Goal: Task Accomplishment & Management: Complete application form

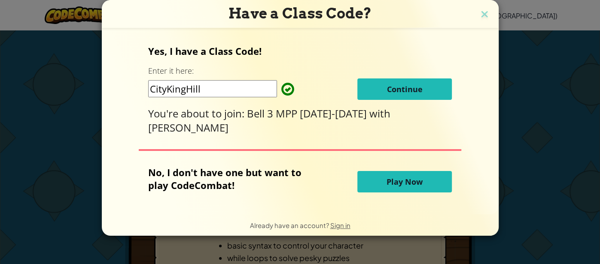
click at [225, 89] on input "CityKingHill" at bounding box center [212, 88] width 129 height 17
click at [422, 89] on button "Continue" at bounding box center [404, 89] width 94 height 21
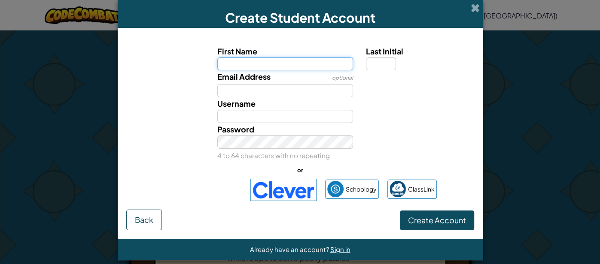
click at [244, 64] on input "First Name" at bounding box center [285, 64] width 136 height 13
type input "Andrew"
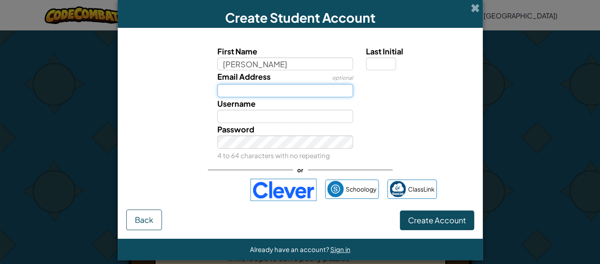
type input "Andrew"
click at [340, 87] on input "Email Address" at bounding box center [285, 90] width 136 height 13
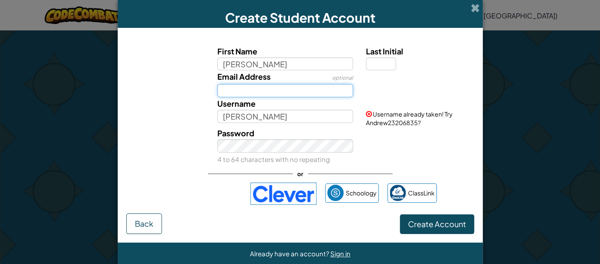
type input "emilie.dickason@greatoaks.com"
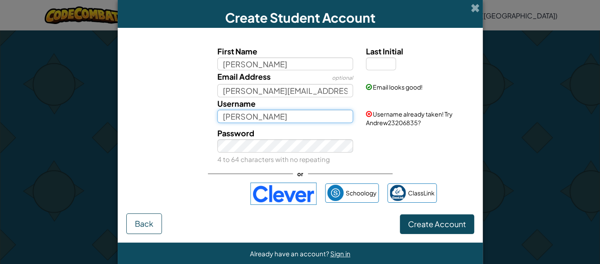
click at [299, 111] on input "Andrew" at bounding box center [285, 116] width 136 height 13
type input "A"
type input "a"
type input "j"
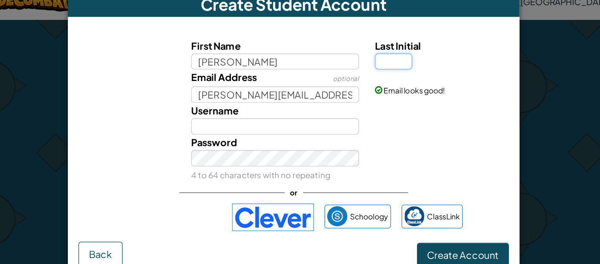
click at [385, 67] on input "Last Initial" at bounding box center [381, 64] width 30 height 13
click at [297, 123] on div "Password 4 to 64 characters with no repeating" at bounding box center [285, 142] width 149 height 39
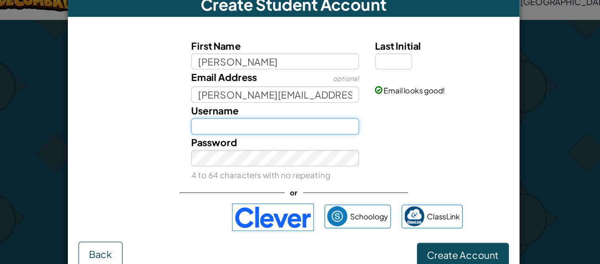
click at [243, 114] on input "Username" at bounding box center [285, 116] width 136 height 13
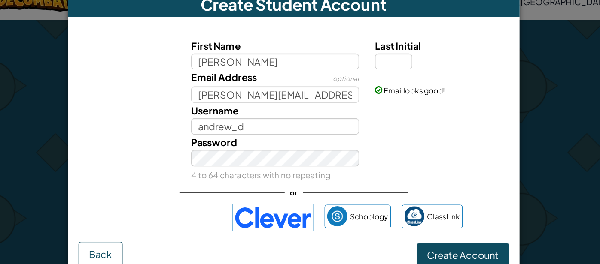
click at [410, 151] on div "Password 4 to 64 characters with no repeating" at bounding box center [300, 142] width 356 height 39
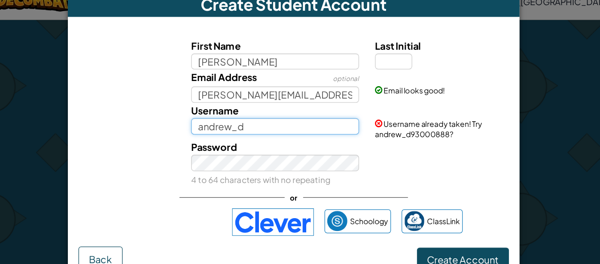
click at [327, 115] on input "andrew_d" at bounding box center [285, 116] width 136 height 13
type input "andrew_d33"
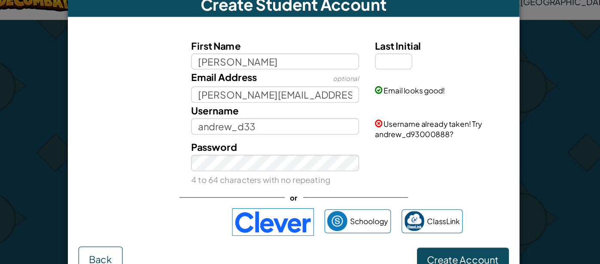
click at [382, 138] on div "Password 4 to 64 characters with no repeating" at bounding box center [300, 146] width 356 height 39
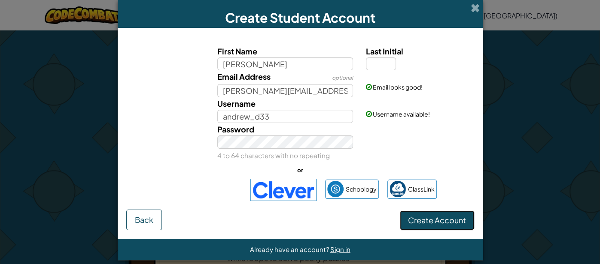
click at [422, 223] on span "Create Account" at bounding box center [437, 220] width 58 height 10
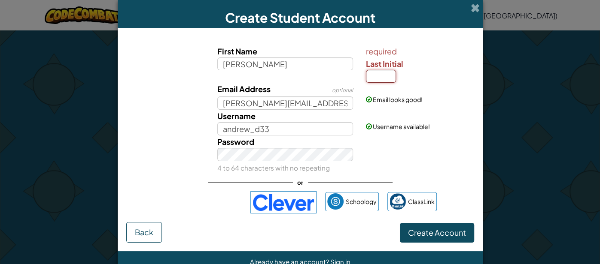
click at [381, 74] on input "Last Initial" at bounding box center [381, 76] width 30 height 13
type input "D"
click at [443, 229] on span "Create Account" at bounding box center [437, 233] width 58 height 10
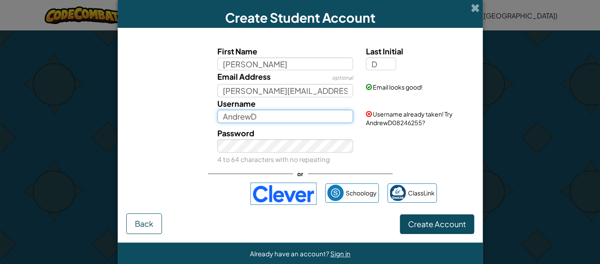
click at [346, 119] on input "AndrewD" at bounding box center [285, 116] width 136 height 13
type input "Andrew_d33"
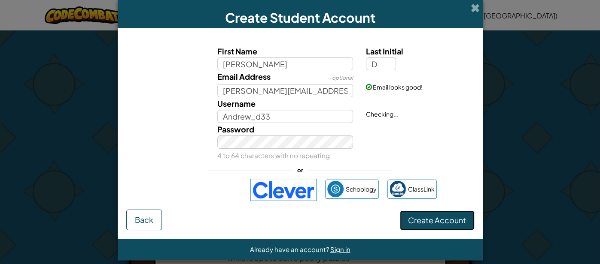
click at [445, 221] on button "Create Account" at bounding box center [437, 221] width 74 height 20
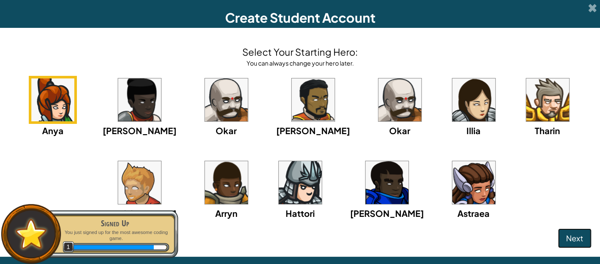
scroll to position [26, 0]
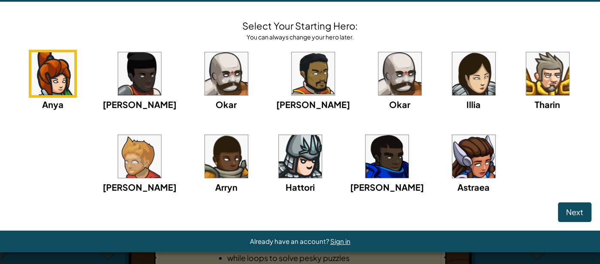
click at [526, 74] on img at bounding box center [547, 73] width 43 height 43
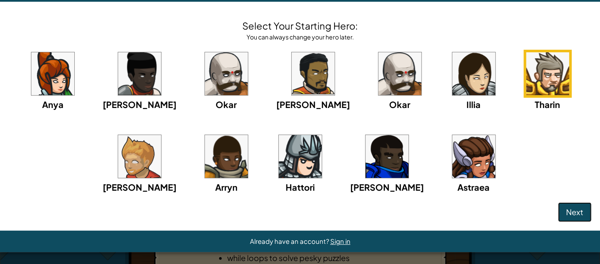
click at [580, 216] on span "Next" at bounding box center [574, 212] width 17 height 10
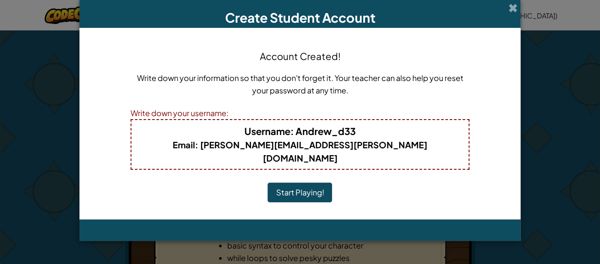
click at [304, 183] on button "Start Playing!" at bounding box center [299, 193] width 64 height 20
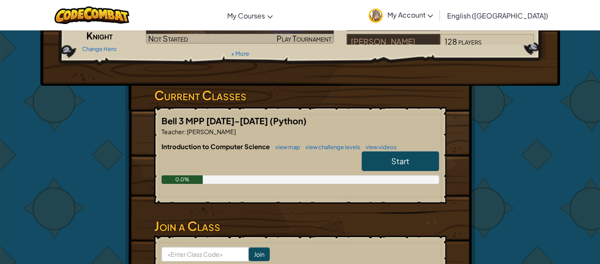
scroll to position [120, 0]
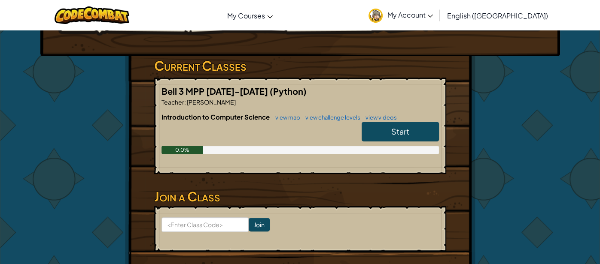
click at [382, 128] on link "Start" at bounding box center [399, 132] width 77 height 20
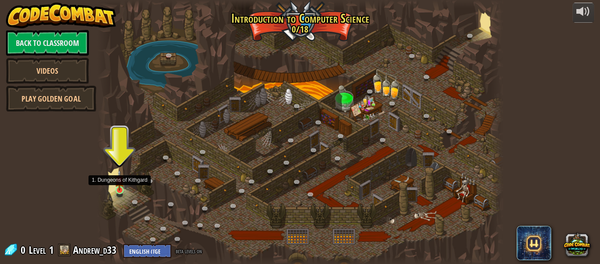
click at [124, 189] on img at bounding box center [119, 180] width 9 height 21
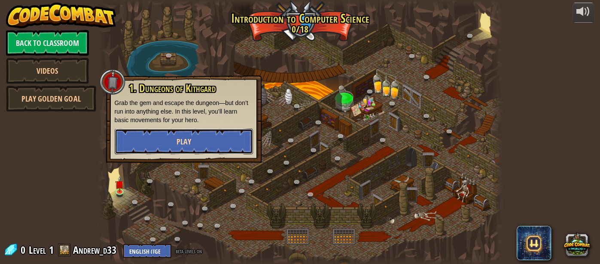
click at [209, 135] on button "Play" at bounding box center [184, 142] width 138 height 26
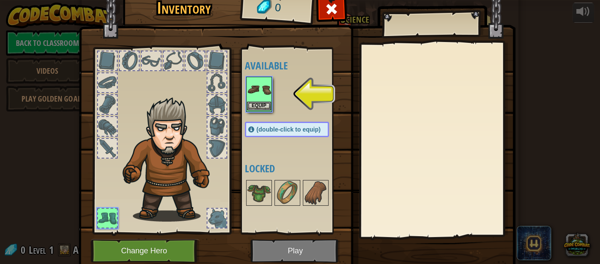
click at [261, 95] on img at bounding box center [259, 90] width 24 height 24
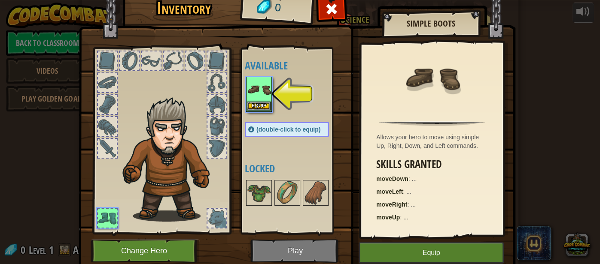
click at [261, 95] on img at bounding box center [259, 90] width 24 height 24
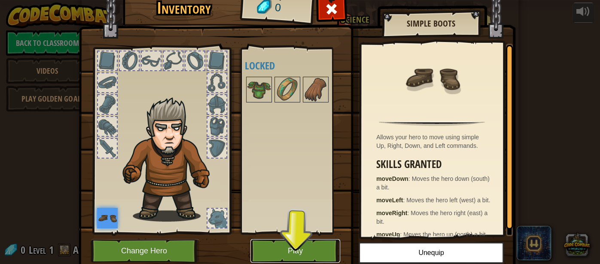
click at [318, 241] on button "Play" at bounding box center [295, 252] width 90 height 24
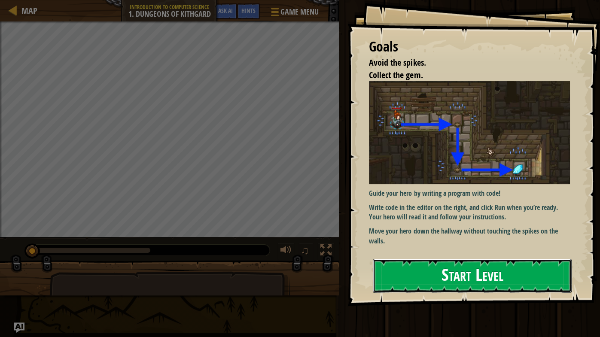
click at [485, 264] on button "Start Level" at bounding box center [472, 276] width 199 height 34
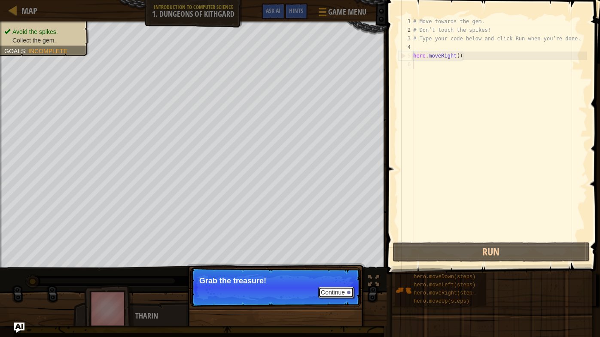
click at [339, 264] on button "Continue" at bounding box center [336, 292] width 36 height 11
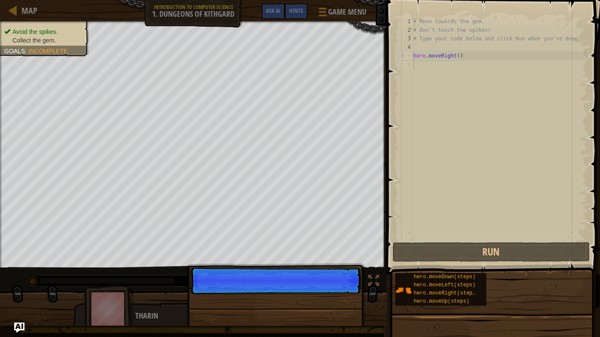
scroll to position [4, 0]
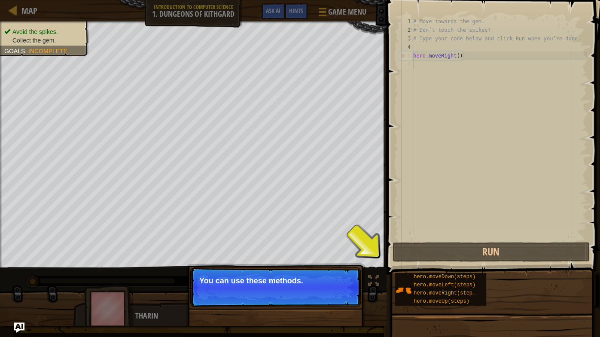
click at [339, 264] on button "Continue" at bounding box center [336, 292] width 36 height 11
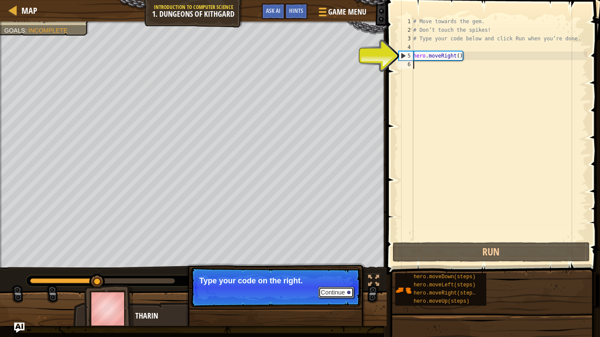
click at [339, 264] on button "Continue" at bounding box center [336, 292] width 36 height 11
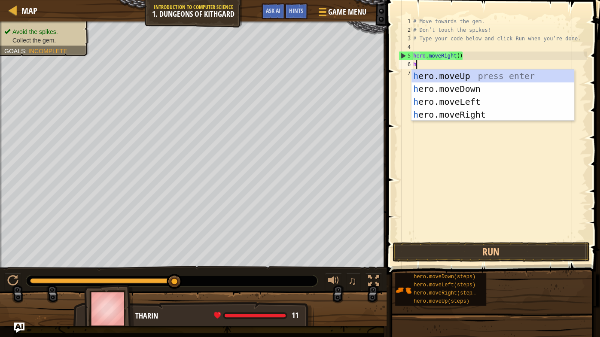
scroll to position [4, 0]
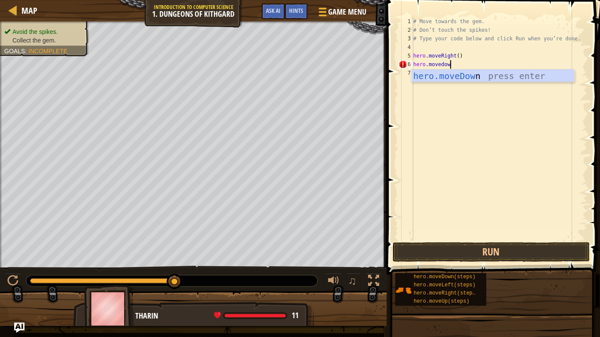
type textarea "hero.movedown"
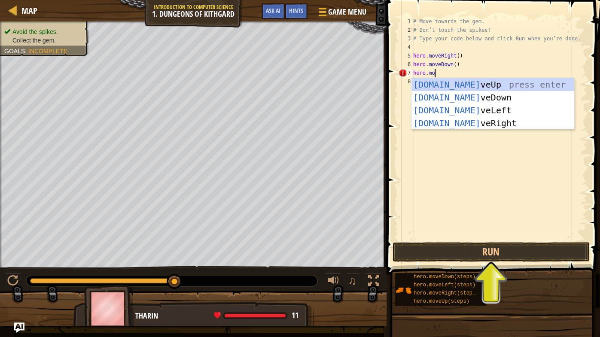
scroll to position [4, 1]
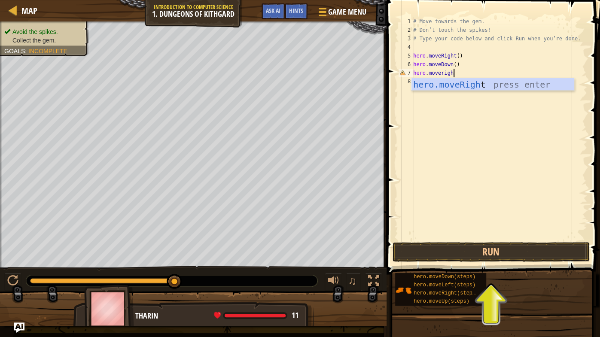
type textarea "hero.moveright"
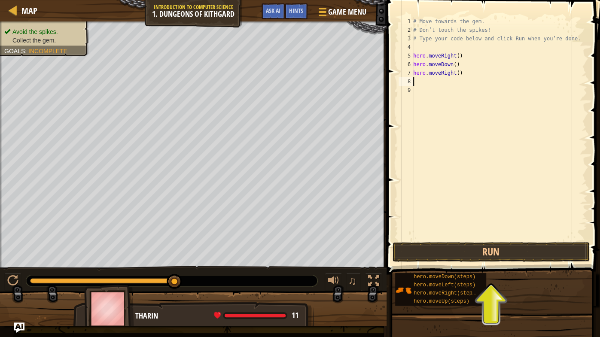
scroll to position [4, 0]
click at [420, 254] on button "Run" at bounding box center [490, 252] width 197 height 20
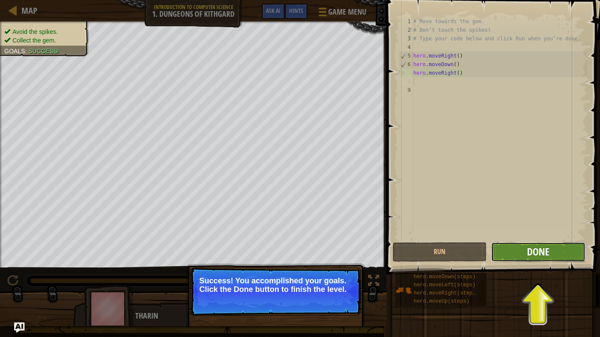
click at [528, 253] on span "Done" at bounding box center [538, 252] width 22 height 14
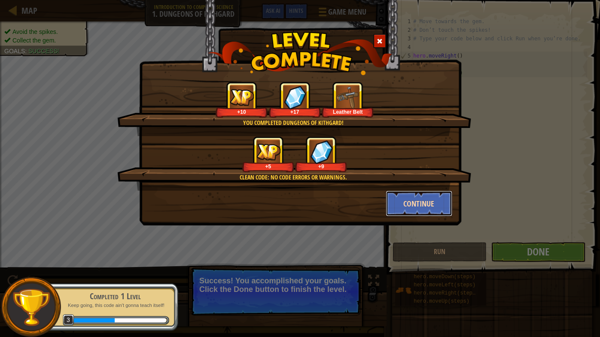
click at [412, 208] on button "Continue" at bounding box center [418, 204] width 67 height 26
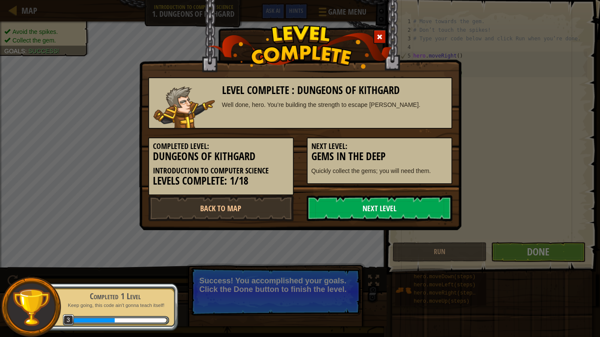
click at [397, 210] on link "Next Level" at bounding box center [379, 208] width 146 height 26
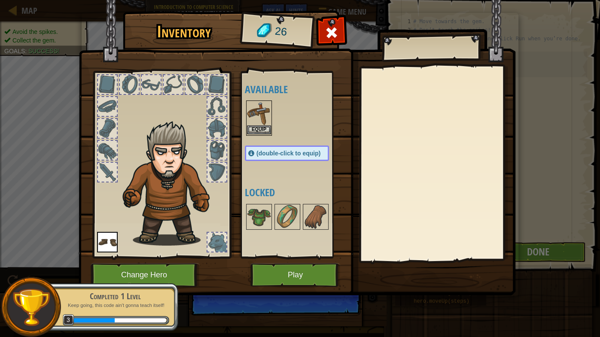
click at [270, 116] on img at bounding box center [259, 113] width 24 height 24
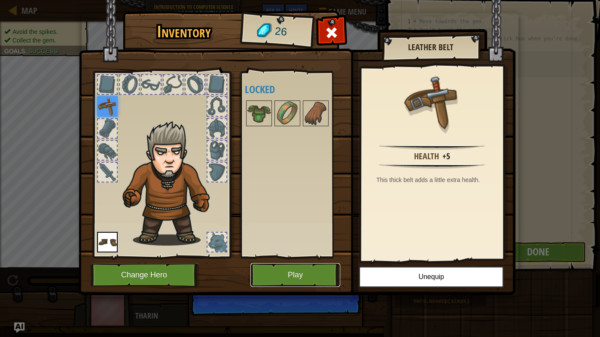
click at [305, 264] on button "Play" at bounding box center [295, 275] width 90 height 24
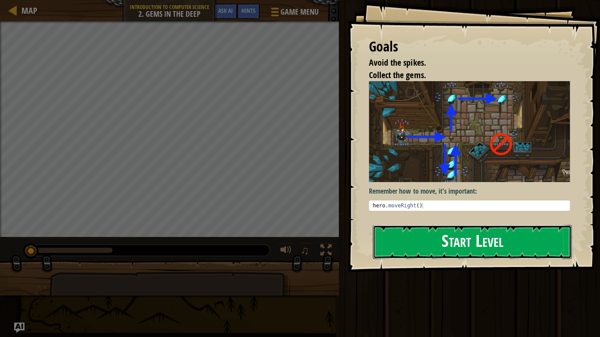
click at [415, 231] on button "Start Level" at bounding box center [472, 242] width 199 height 34
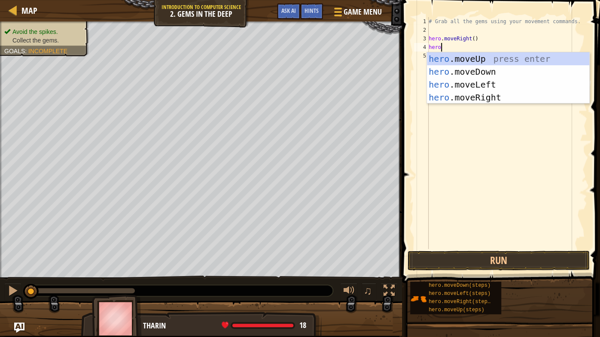
scroll to position [4, 0]
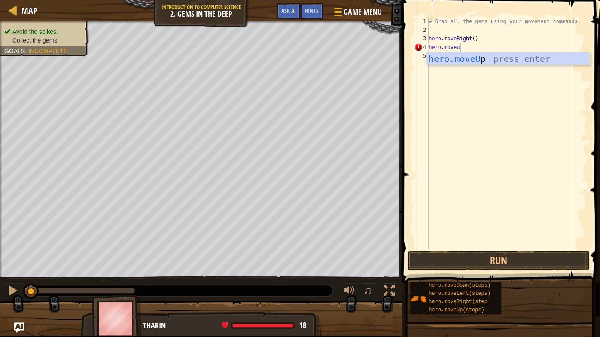
type textarea "hero.moveup"
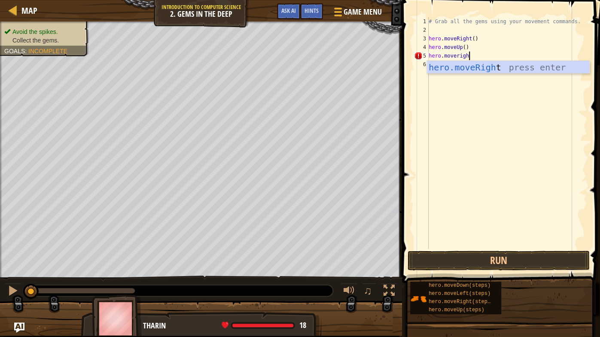
scroll to position [4, 3]
type textarea "hero.moveright"
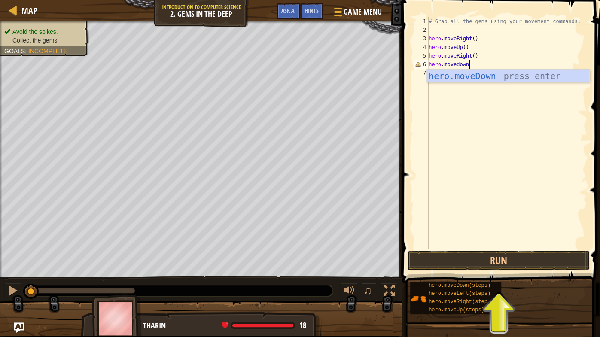
scroll to position [4, 3]
type textarea "hero.moveleft"
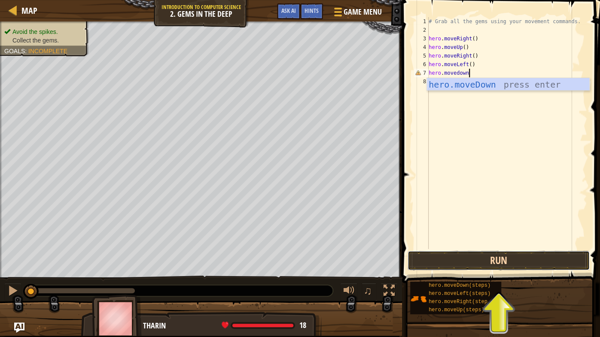
click at [452, 264] on button "Run" at bounding box center [498, 261] width 182 height 20
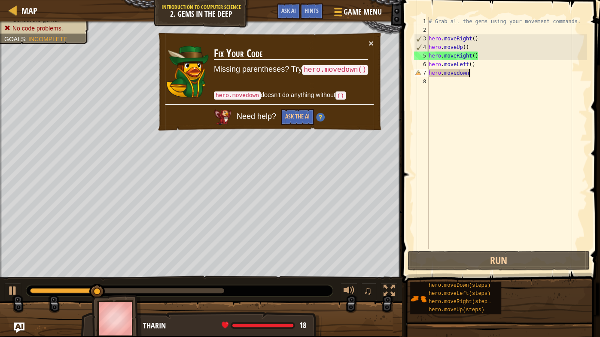
click at [471, 77] on div "# Grab all the gems using your movement commands. hero . moveRight ( ) hero . m…" at bounding box center [507, 141] width 160 height 249
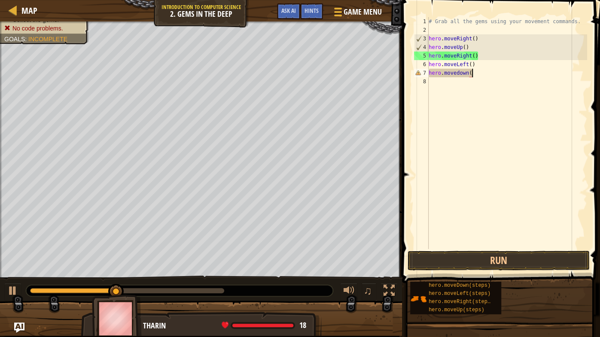
type textarea "hero.movedown()"
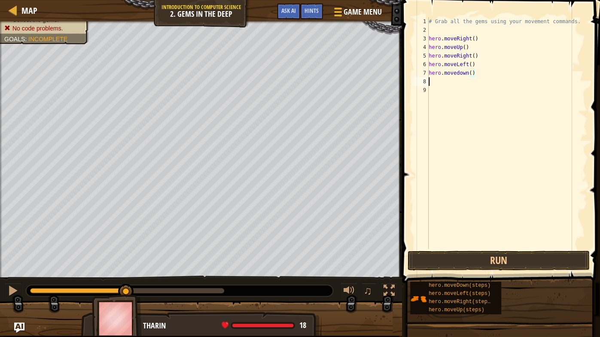
scroll to position [4, 0]
click at [548, 264] on span at bounding box center [501, 129] width 205 height 308
click at [509, 253] on button "Run" at bounding box center [498, 261] width 182 height 20
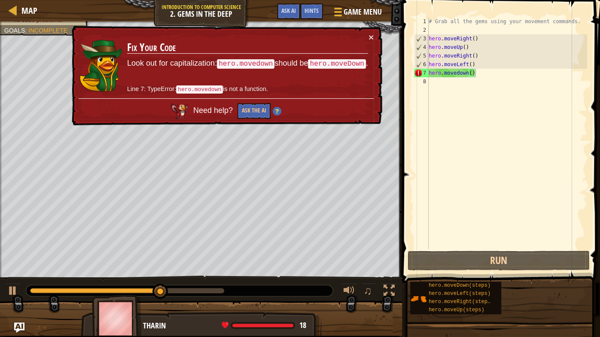
click at [374, 41] on div "× Fix Your Code Look out for capitalization: hero.movedown should be hero.moveD…" at bounding box center [226, 76] width 312 height 100
click at [371, 37] on button "×" at bounding box center [370, 37] width 5 height 9
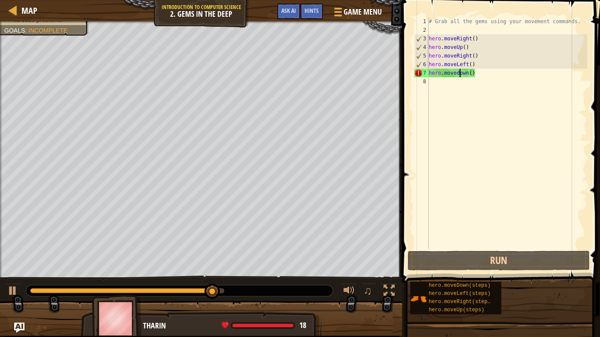
click at [460, 74] on div "# Grab all the gems using your movement commands. hero . moveRight ( ) hero . m…" at bounding box center [507, 141] width 160 height 249
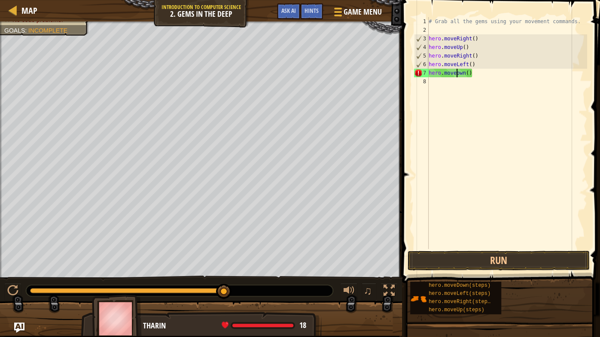
type textarea "hero.moveDown()"
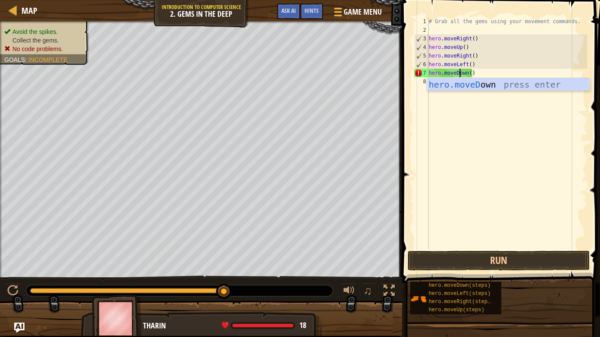
scroll to position [4, 2]
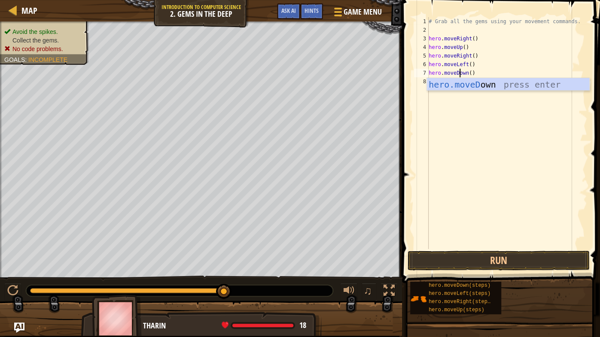
click at [535, 181] on div "# Grab all the gems using your movement commands. hero . moveRight ( ) hero . m…" at bounding box center [507, 141] width 160 height 249
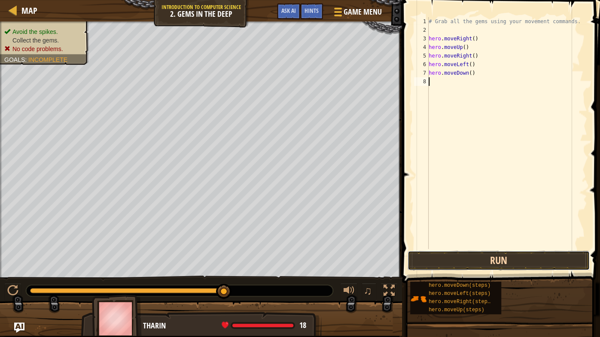
click at [451, 263] on button "Run" at bounding box center [498, 261] width 182 height 20
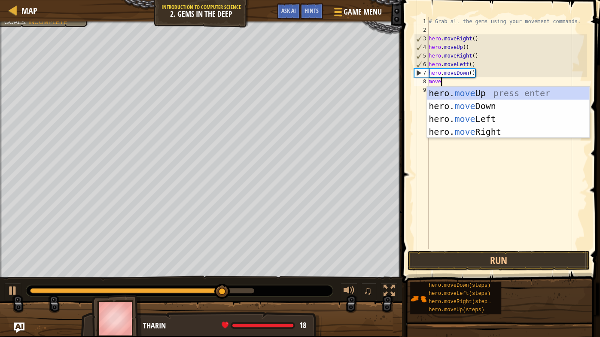
scroll to position [4, 0]
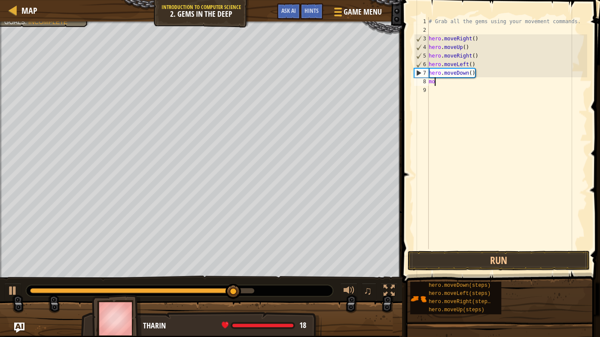
type textarea "m"
type textarea "her"
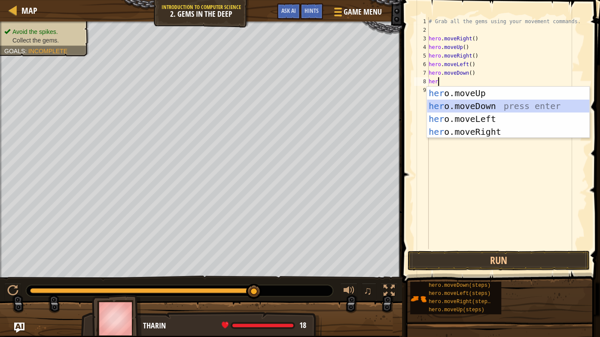
scroll to position [4, 0]
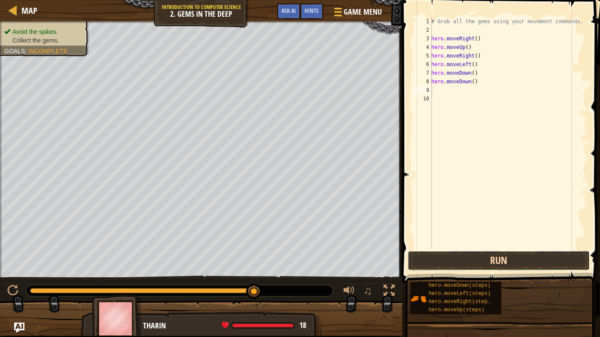
click at [434, 260] on button "Run" at bounding box center [498, 261] width 182 height 20
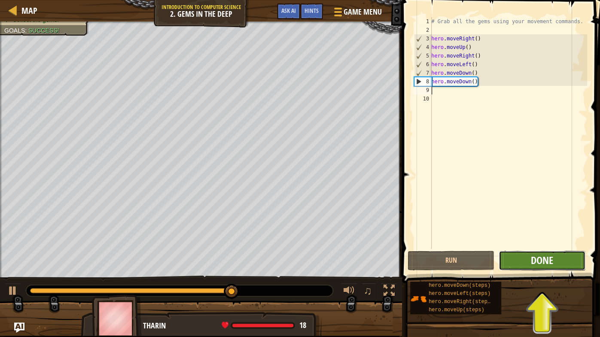
click at [546, 253] on button "Done" at bounding box center [541, 261] width 87 height 20
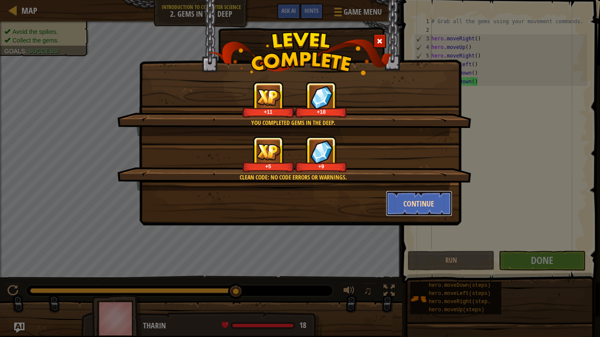
click at [412, 204] on button "Continue" at bounding box center [418, 204] width 67 height 26
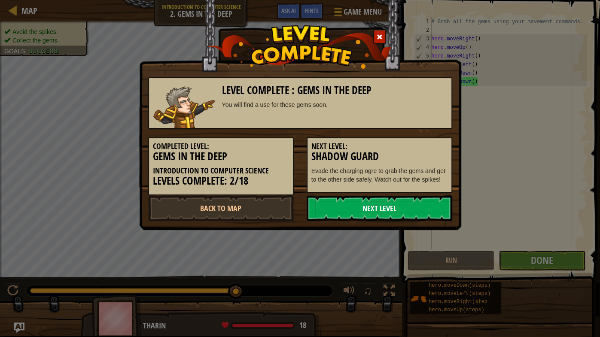
click at [372, 212] on link "Next Level" at bounding box center [379, 208] width 146 height 26
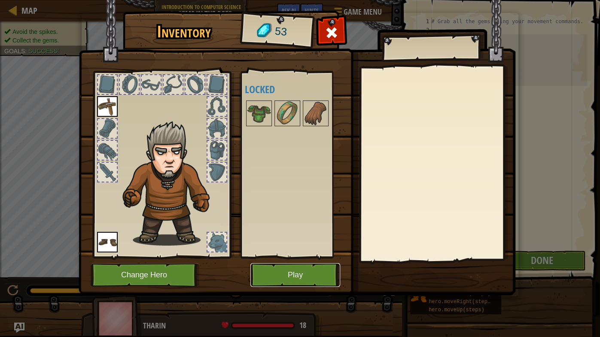
click at [295, 264] on button "Play" at bounding box center [295, 275] width 90 height 24
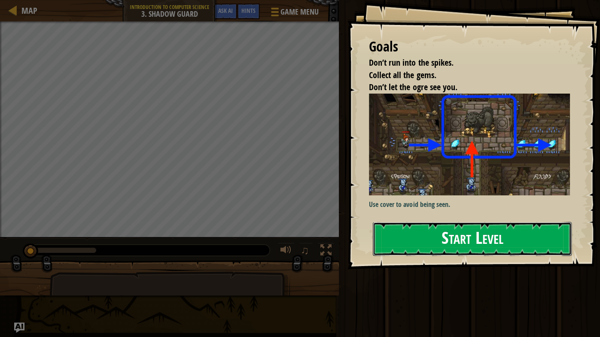
click at [388, 229] on button "Start Level" at bounding box center [472, 239] width 199 height 34
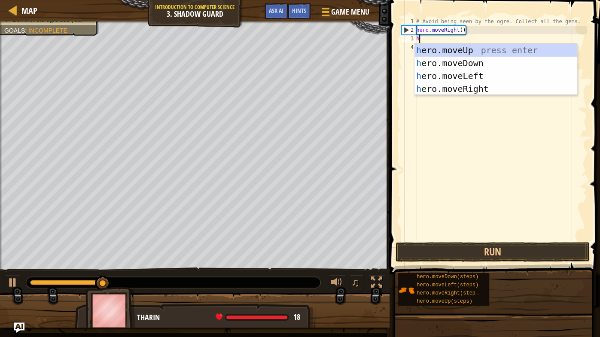
scroll to position [3, 0]
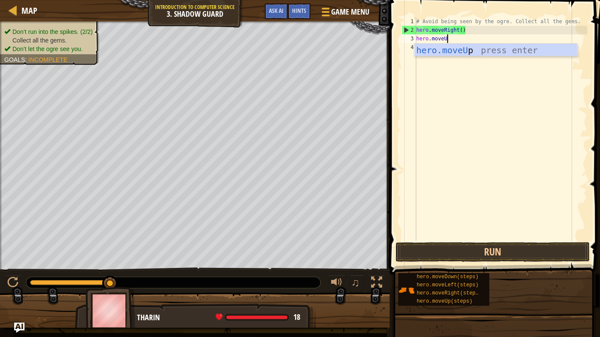
type textarea "hero.moveUp"
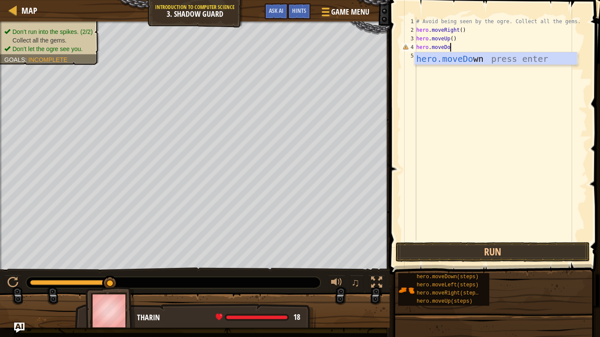
scroll to position [4, 3]
type textarea "hero.moveDown"
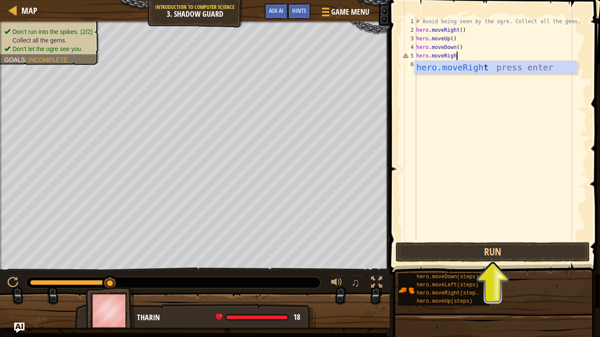
scroll to position [4, 3]
type textarea "hero.moveRight"
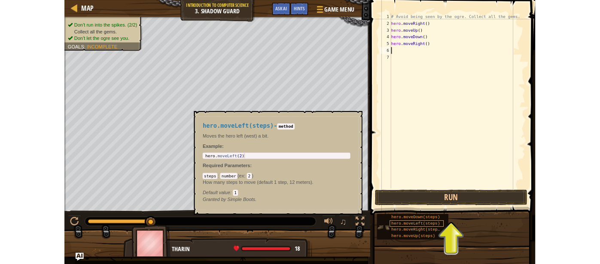
scroll to position [4, 0]
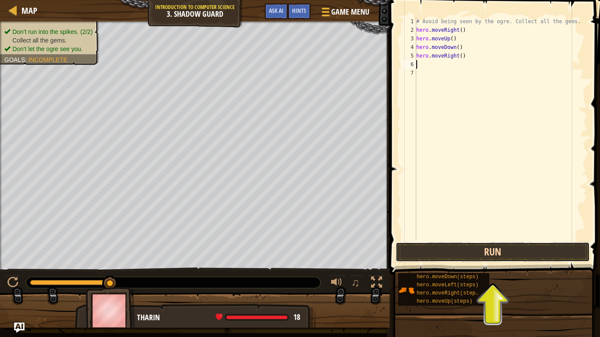
click at [479, 256] on button "Run" at bounding box center [492, 252] width 194 height 20
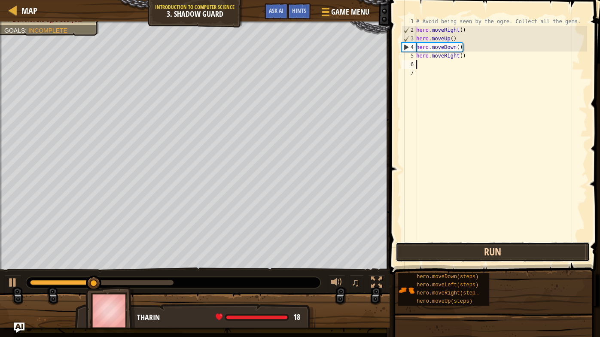
click at [514, 254] on button "Run" at bounding box center [492, 252] width 194 height 20
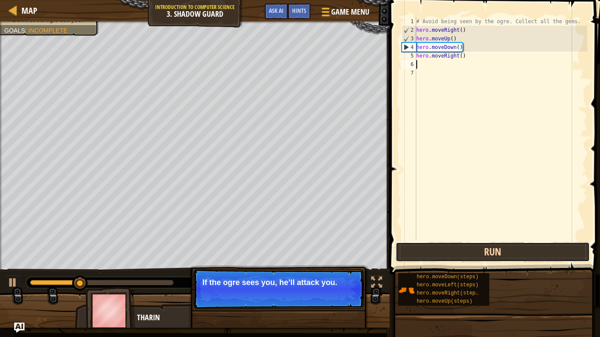
click at [488, 258] on button "Run" at bounding box center [492, 252] width 194 height 20
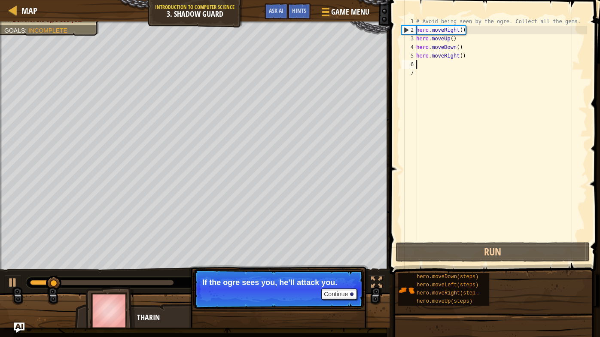
click at [454, 85] on div "# Avoid being seen by the ogre. Collect all the gems. hero . moveRight ( ) hero…" at bounding box center [500, 137] width 173 height 240
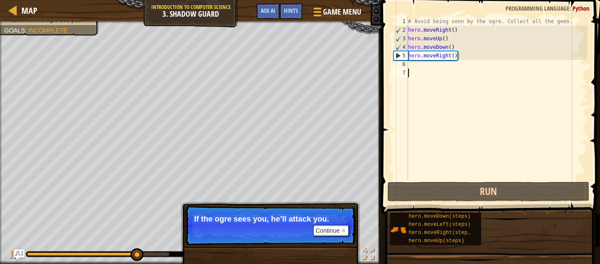
click at [484, 68] on div "# Avoid being seen by the ogre. Collect all the gems. hero . moveRight ( ) hero…" at bounding box center [496, 107] width 181 height 180
click at [474, 56] on div "# Avoid being seen by the ogre. Collect all the gems. hero . moveRight ( ) hero…" at bounding box center [496, 107] width 181 height 180
click at [0, 155] on div at bounding box center [1, 149] width 2 height 256
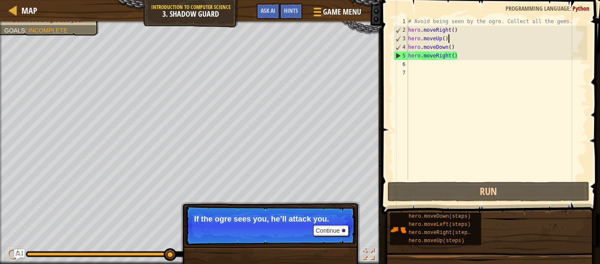
click at [467, 42] on div "# Avoid being seen by the ogre. Collect all the gems. hero . moveRight ( ) hero…" at bounding box center [496, 107] width 181 height 180
click at [464, 46] on div "# Avoid being seen by the ogre. Collect all the gems. hero . moveRight ( ) hero…" at bounding box center [496, 107] width 181 height 180
type textarea "hero.moveDown()"
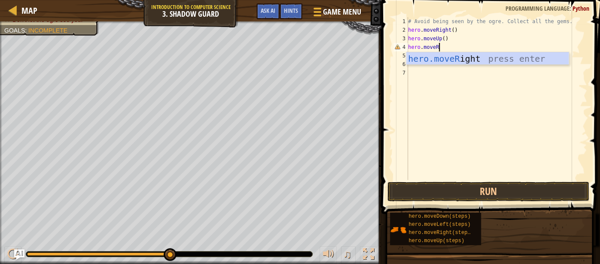
scroll to position [4, 2]
type textarea "hero.moveRight"
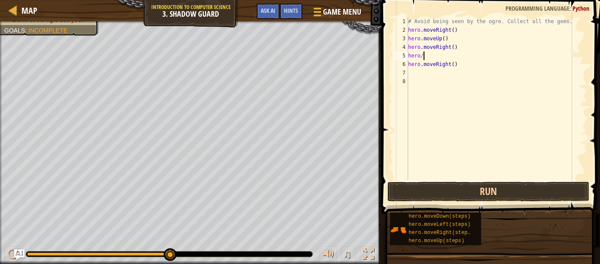
scroll to position [4, 0]
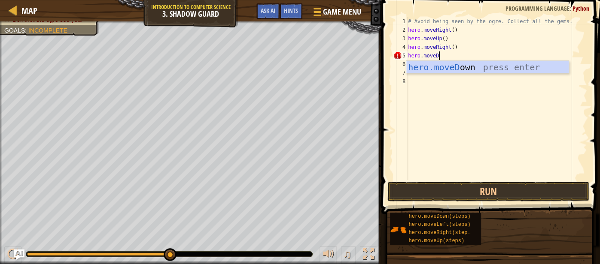
type textarea "hero.moveDown"
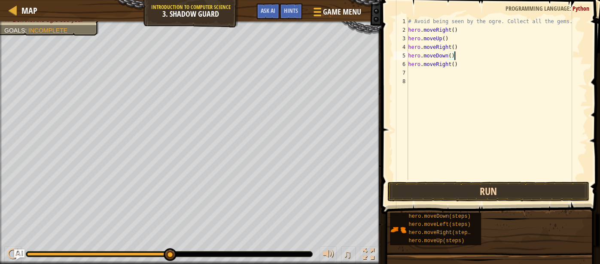
type textarea "hero.moveDown()"
click at [412, 185] on button "Run" at bounding box center [488, 192] width 202 height 20
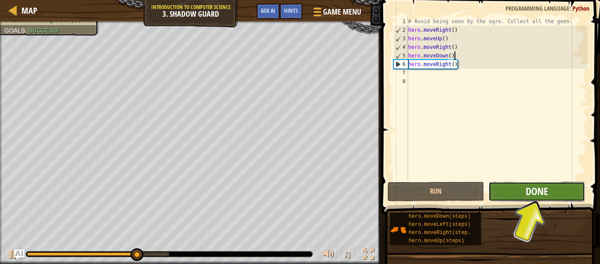
click at [535, 186] on span "Done" at bounding box center [536, 192] width 22 height 14
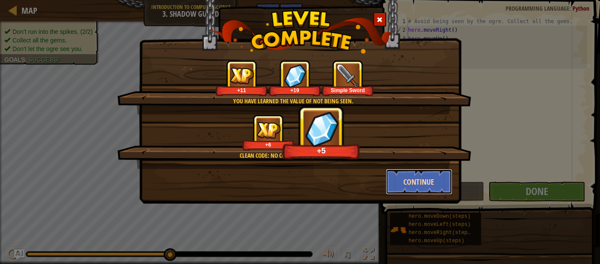
click at [400, 187] on button "Continue" at bounding box center [418, 182] width 67 height 26
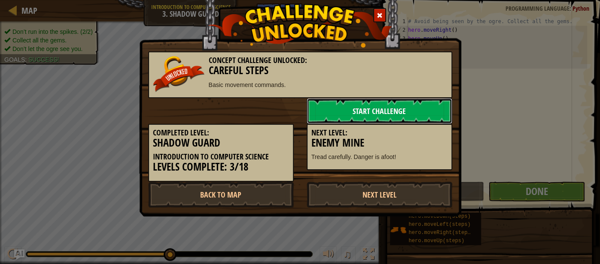
click at [324, 109] on link "Start Challenge" at bounding box center [379, 111] width 146 height 26
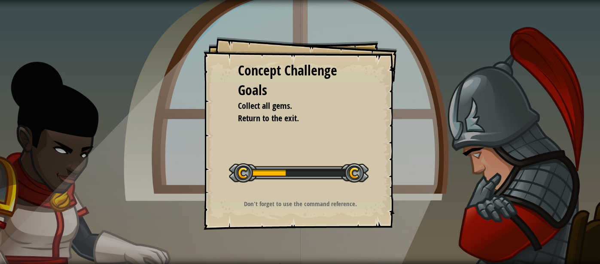
click at [324, 109] on li "Collect all gems." at bounding box center [293, 106] width 133 height 12
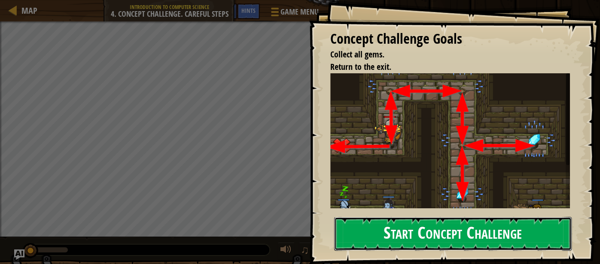
click at [479, 223] on button "Start Concept Challenge" at bounding box center [453, 234] width 238 height 34
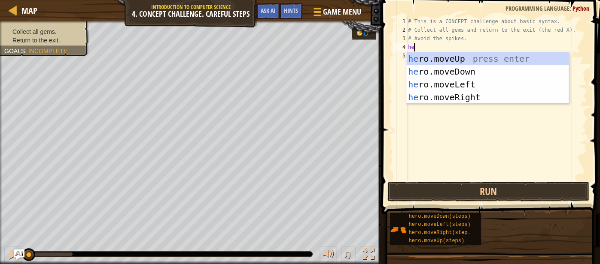
scroll to position [4, 0]
type textarea "hero.moveup"
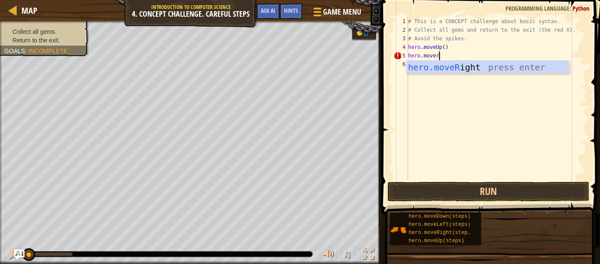
scroll to position [4, 2]
type textarea "hero.moveright"
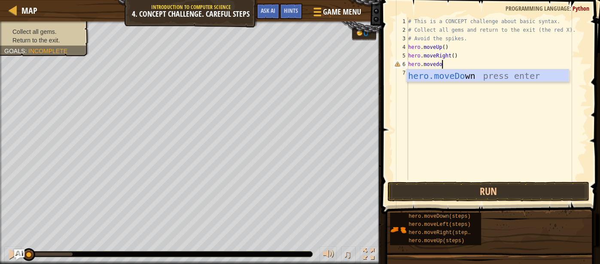
scroll to position [4, 3]
type textarea "hero.movedown"
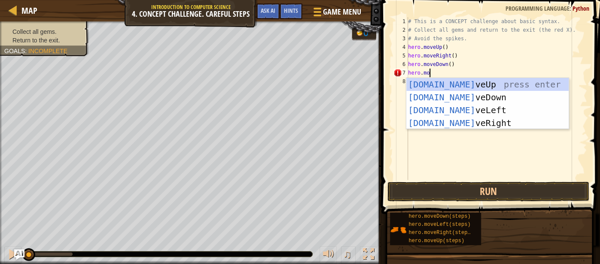
scroll to position [4, 2]
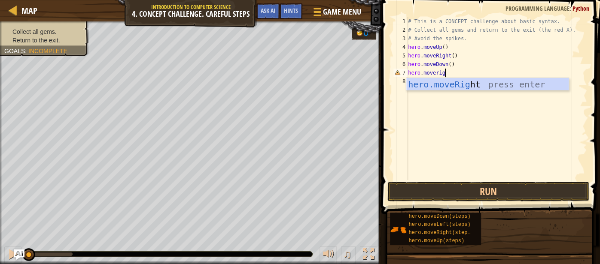
type textarea "hero.moveright"
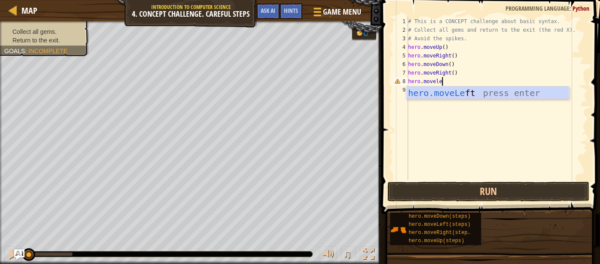
type textarea "hero.moveleft"
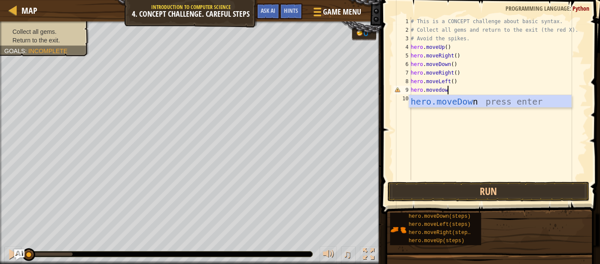
type textarea "hero.movedown"
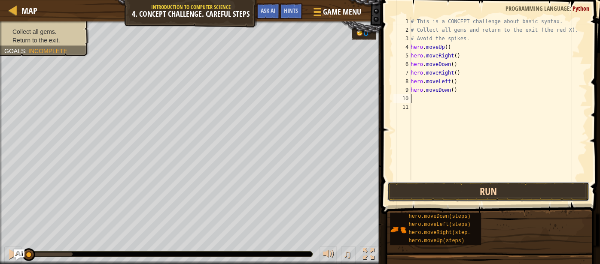
click at [506, 193] on button "Run" at bounding box center [488, 192] width 202 height 20
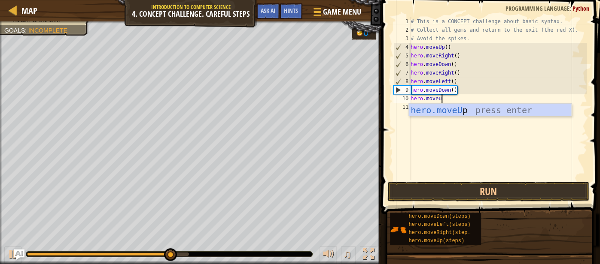
scroll to position [4, 2]
type textarea "hero.moveup"
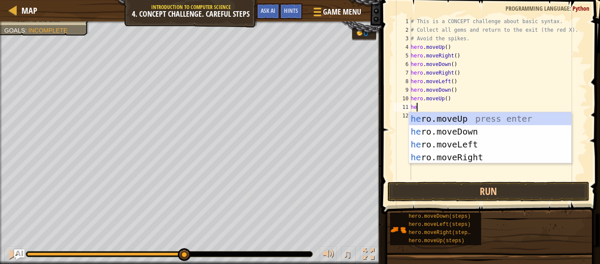
scroll to position [4, 0]
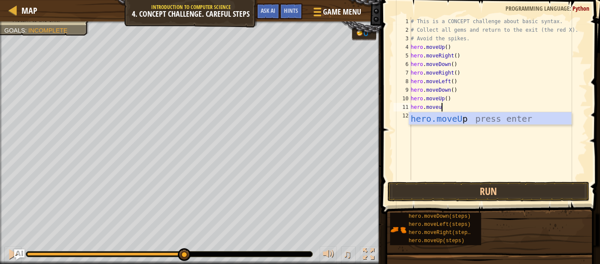
type textarea "hero.moveup"
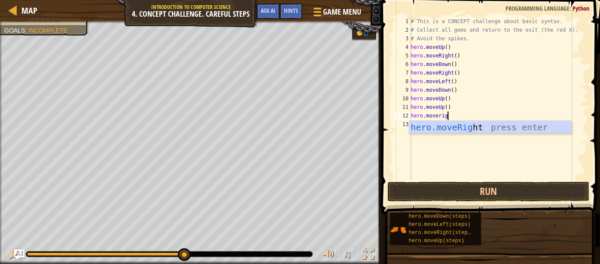
type textarea "hero.moveright"
type textarea "hero.moveleft"
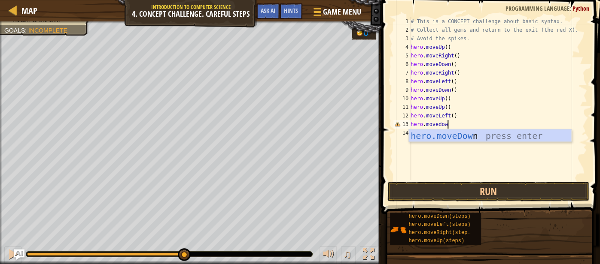
type textarea "hero.movedown"
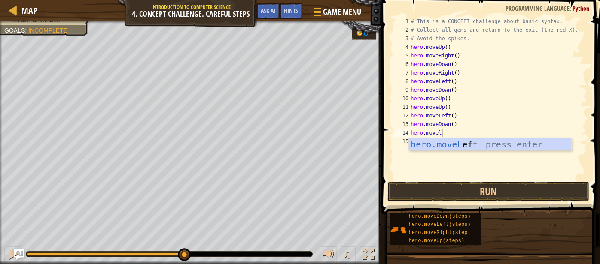
scroll to position [4, 2]
type textarea "hero.moveleft"
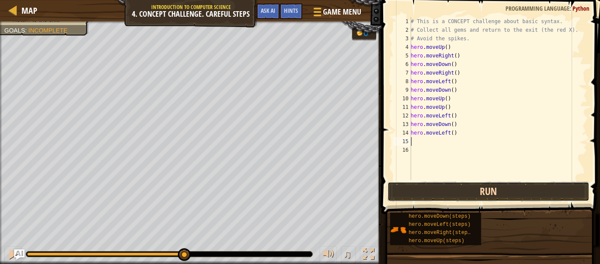
click at [493, 188] on button "Run" at bounding box center [488, 192] width 202 height 20
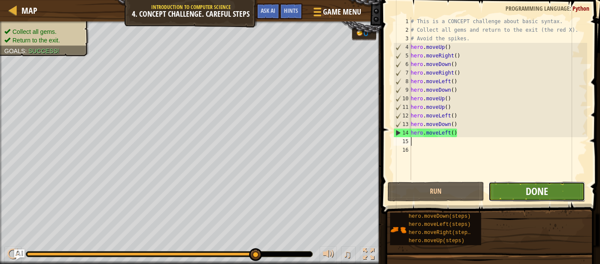
click at [525, 193] on button "Done" at bounding box center [536, 192] width 97 height 20
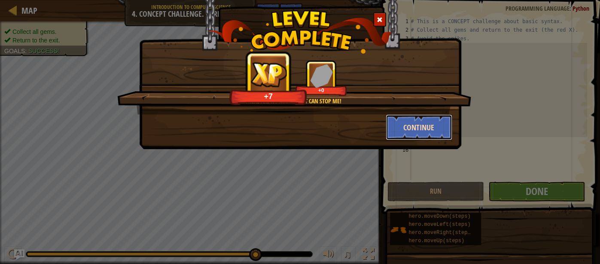
click at [412, 130] on button "Continue" at bounding box center [418, 128] width 67 height 26
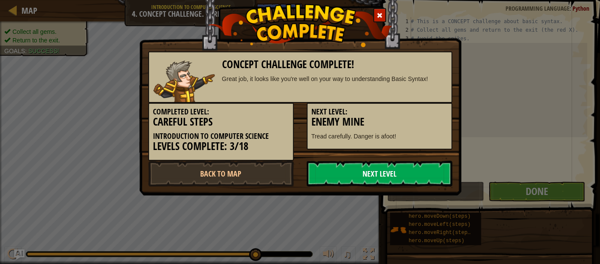
click at [322, 169] on link "Next Level" at bounding box center [379, 174] width 146 height 26
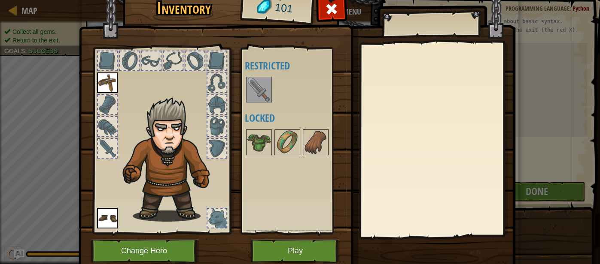
click at [269, 97] on img at bounding box center [259, 90] width 24 height 24
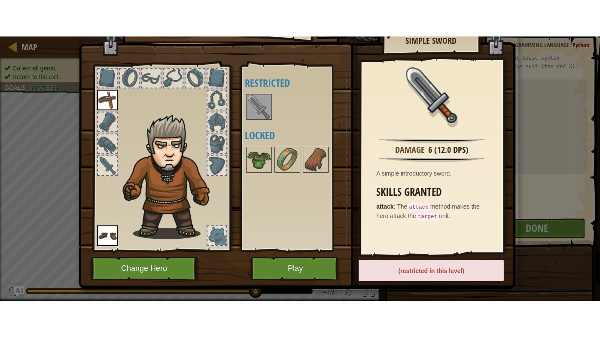
scroll to position [31, 0]
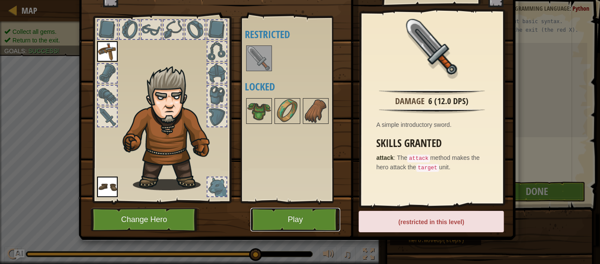
click at [333, 218] on button "Play" at bounding box center [295, 220] width 90 height 24
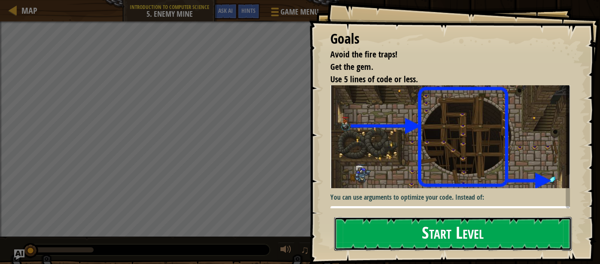
click at [370, 227] on button "Start Level" at bounding box center [453, 234] width 238 height 34
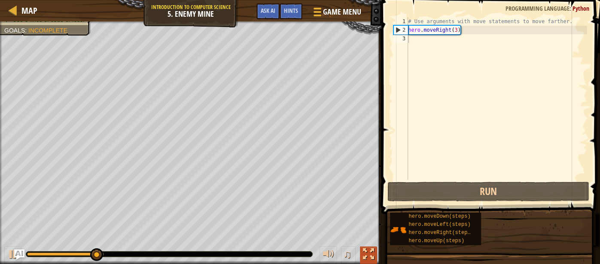
click at [375, 250] on button at bounding box center [368, 256] width 17 height 18
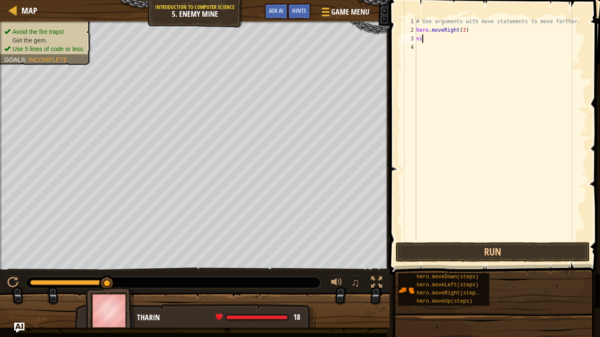
scroll to position [3, 0]
type textarea "n"
type textarea "m"
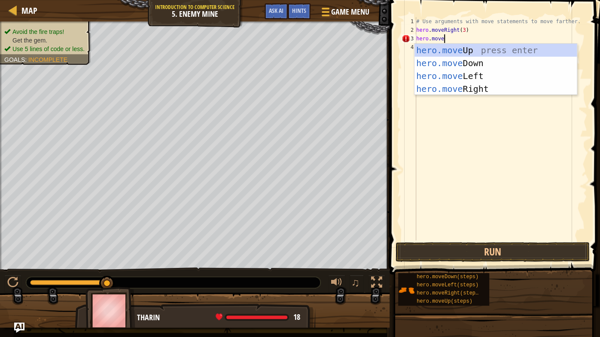
type textarea "hero.moveup"
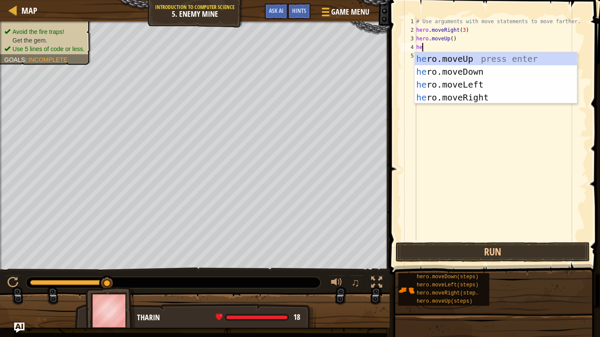
scroll to position [4, 0]
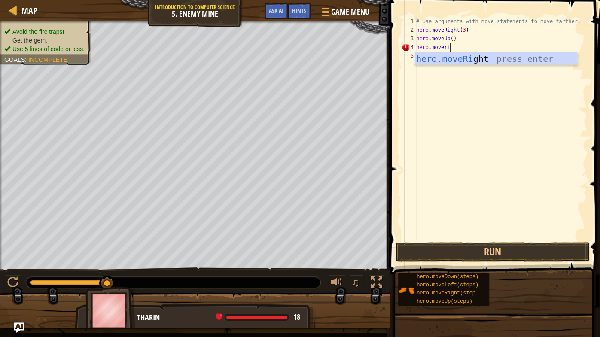
type textarea "hero.moveright"
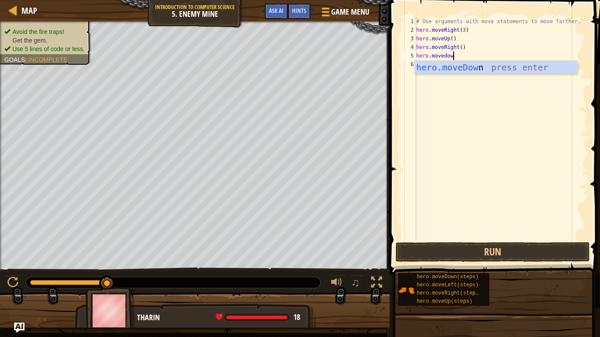
type textarea "hero.movedown"
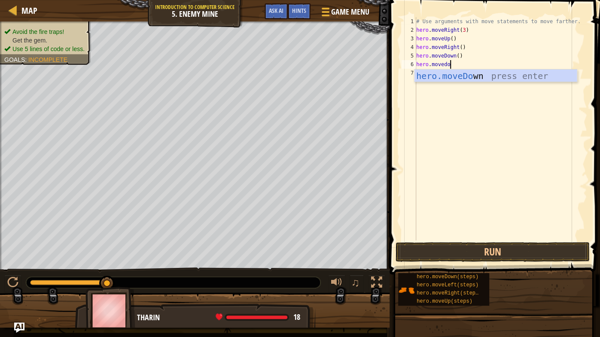
type textarea "hero.movedown"
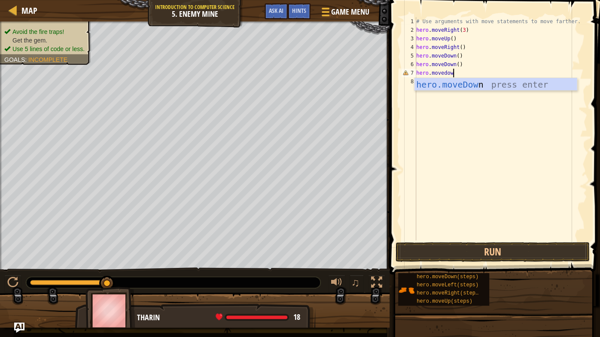
type textarea "hero.movedown"
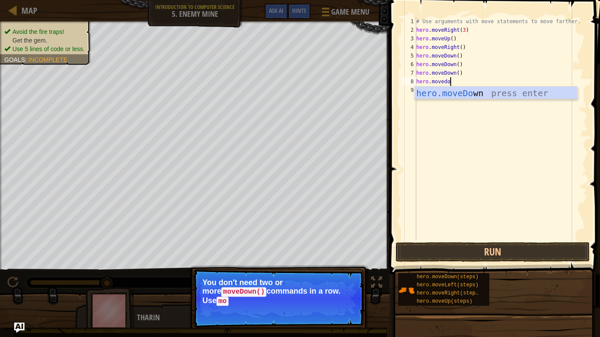
type textarea "hero.movedown"
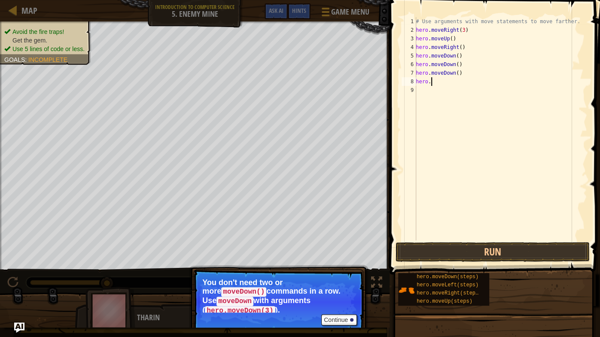
type textarea "h"
type textarea "hero.moveDown(3)"
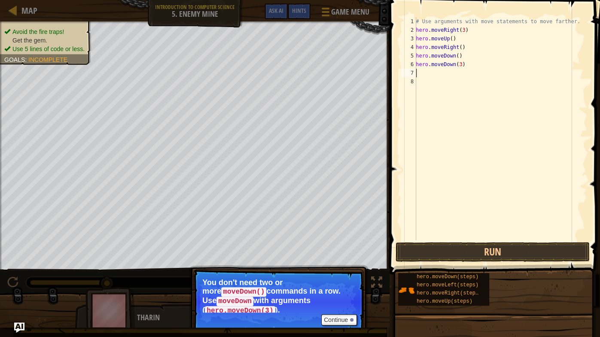
click at [461, 58] on div "# Use arguments with move statements to move farther. hero . moveRight ( 3 ) he…" at bounding box center [500, 137] width 173 height 240
type textarea "h"
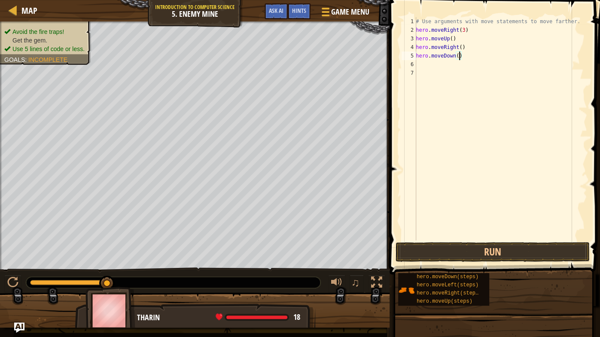
type textarea "hero.moveDown(4)"
click at [463, 58] on div "# Use arguments with move statements to move farther. hero . moveRight ( 3 ) he…" at bounding box center [500, 137] width 173 height 240
type textarea "hero.moveDown(3)"
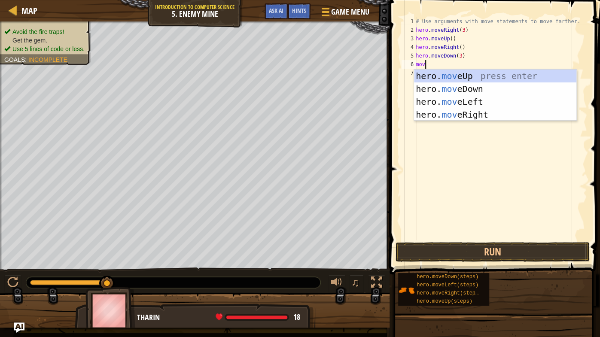
type textarea "move"
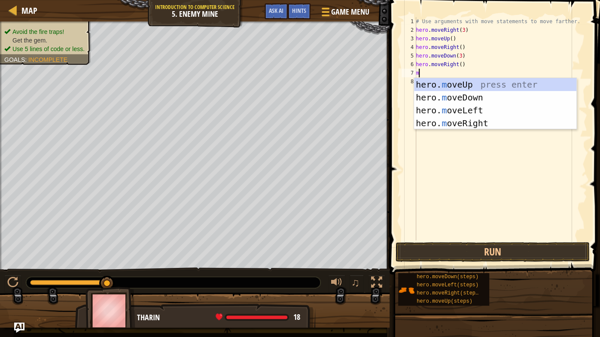
type textarea "move"
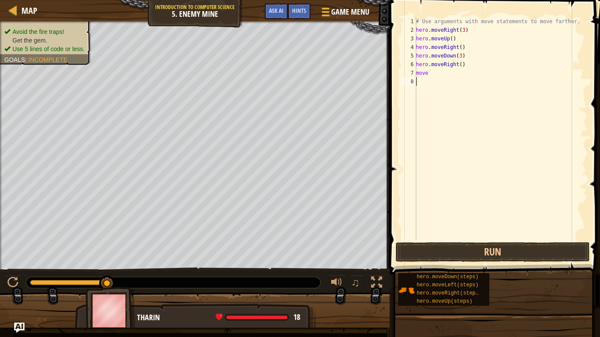
type textarea "move"
type textarea "m"
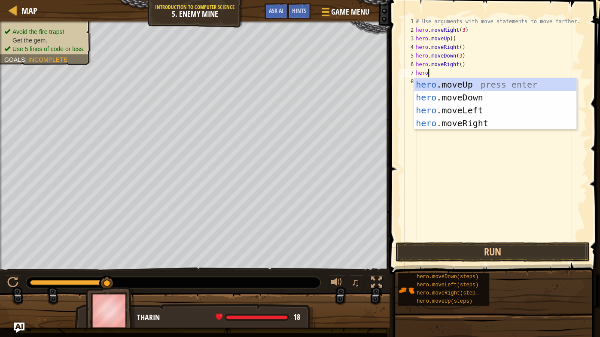
type textarea "hero."
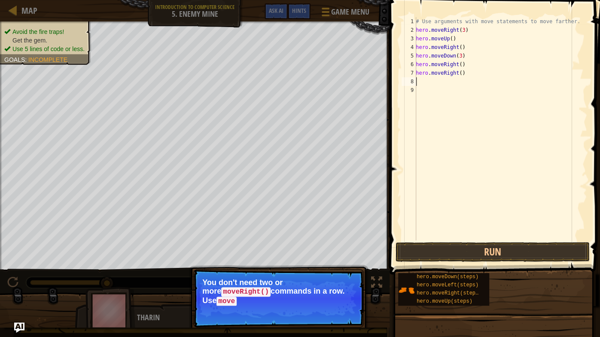
click at [303, 264] on p "You don't need two or more moveRight() commands in a row. Use move" at bounding box center [278, 291] width 152 height 27
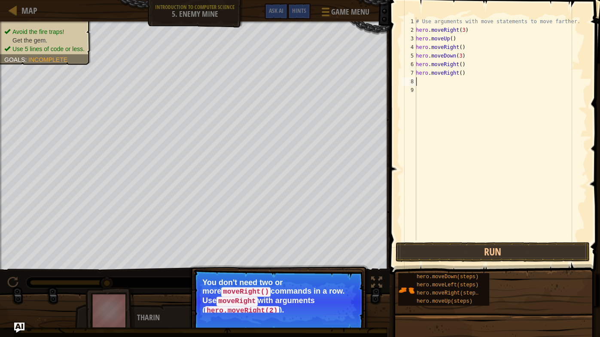
click at [467, 71] on div "# Use arguments with move statements to move farther. hero . moveRight ( 3 ) he…" at bounding box center [500, 137] width 173 height 240
type textarea "h"
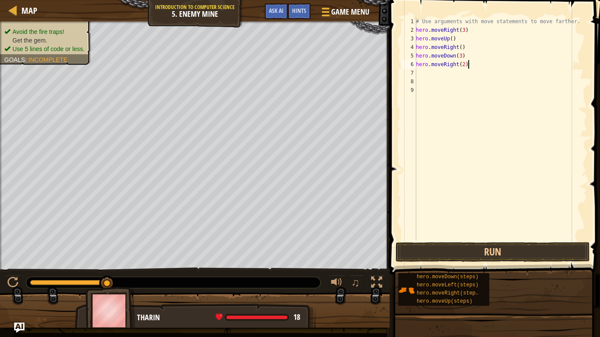
scroll to position [4, 3]
type textarea "hero.moveRight(2)"
click at [478, 245] on button "Run" at bounding box center [492, 252] width 194 height 20
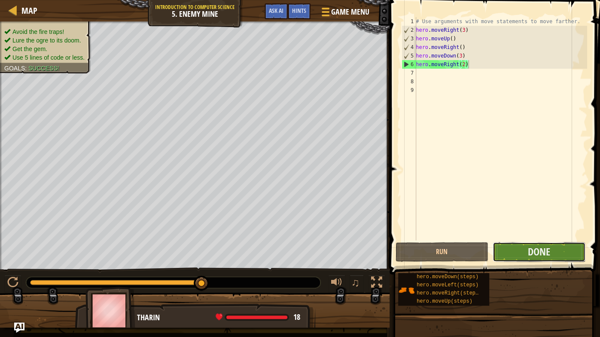
click at [552, 256] on button "Done" at bounding box center [538, 252] width 93 height 20
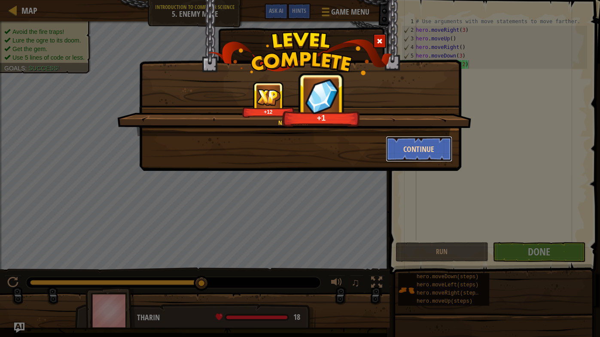
click at [402, 143] on button "Continue" at bounding box center [418, 149] width 67 height 26
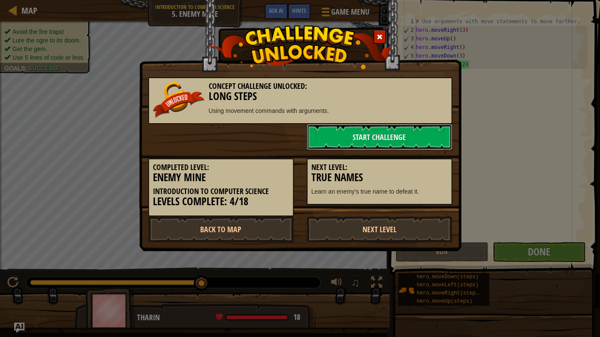
click at [402, 143] on link "Start Challenge" at bounding box center [379, 137] width 146 height 26
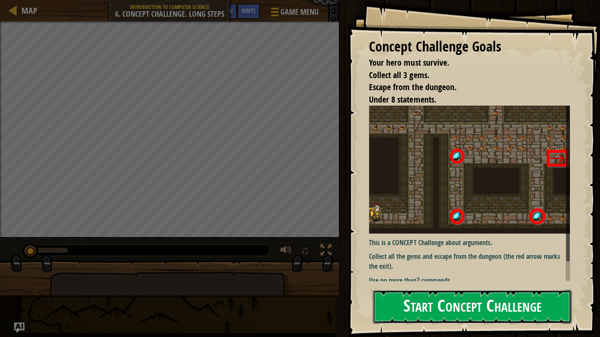
click at [416, 264] on button "Start Concept Challenge" at bounding box center [472, 307] width 199 height 34
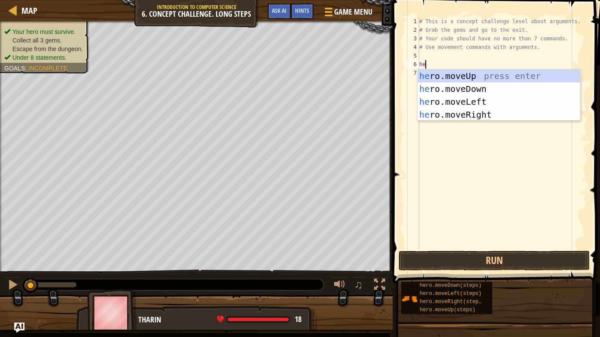
scroll to position [4, 0]
type textarea "h"
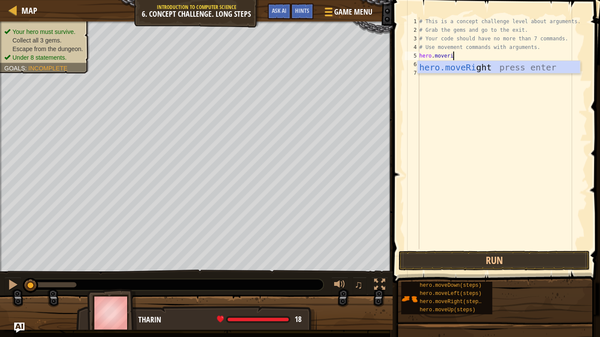
type textarea "hero.moveright"
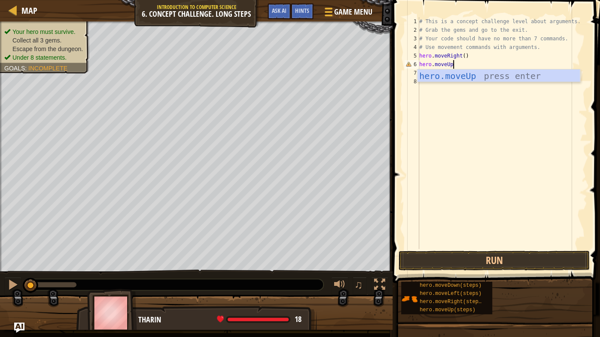
scroll to position [4, 2]
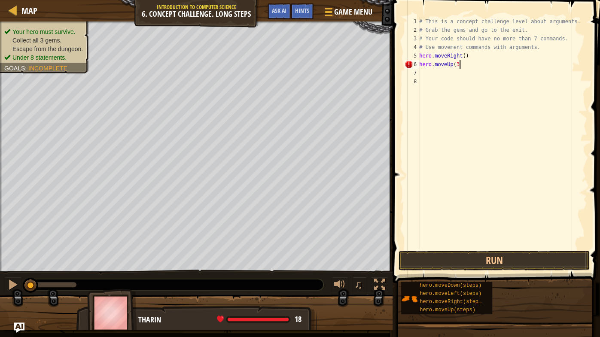
type textarea "hero.moveUp(3)"
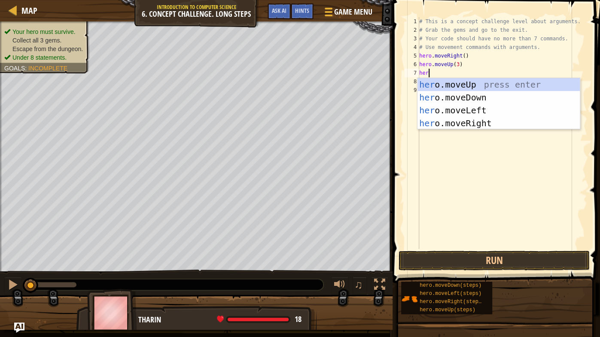
scroll to position [4, 0]
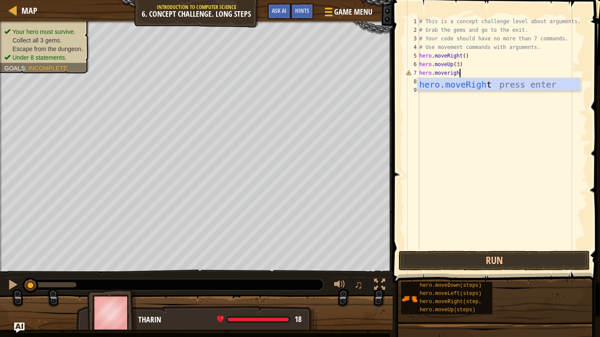
type textarea "hero.moveright"
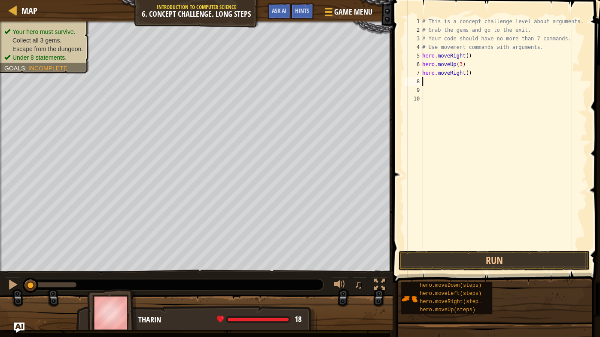
type textarea "hero.moveRight()"
type textarea "hero.moveRight(2)"
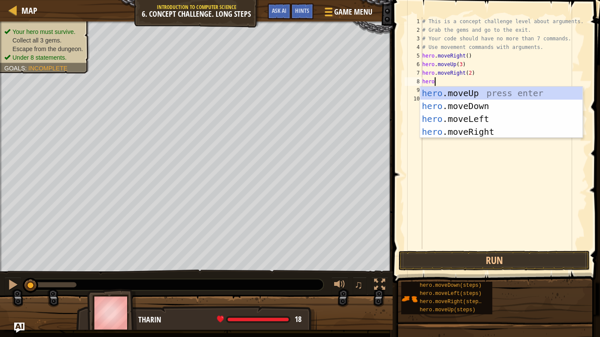
scroll to position [4, 0]
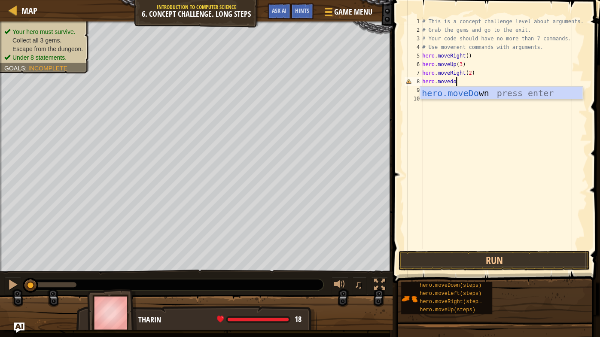
type textarea "hero.movedown"
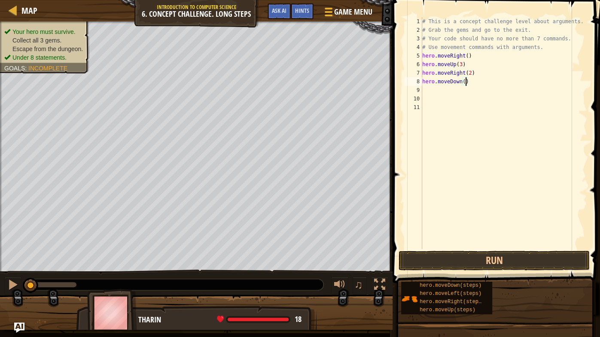
type textarea "hero.moveDown(3)"
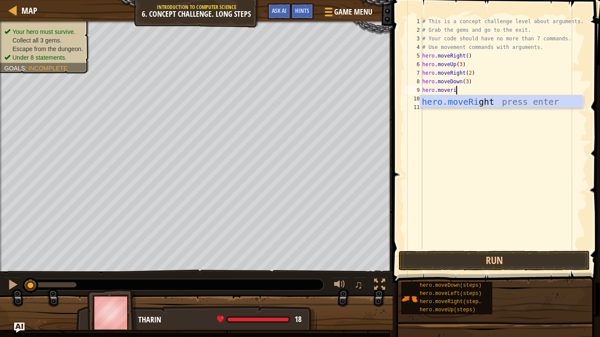
scroll to position [4, 2]
type textarea "hero.moveleft"
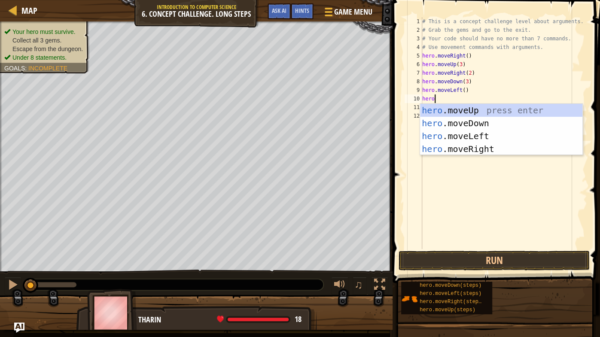
scroll to position [4, 0]
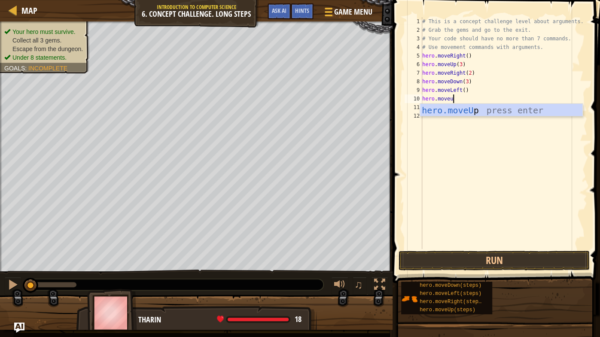
type textarea "hero.moveup"
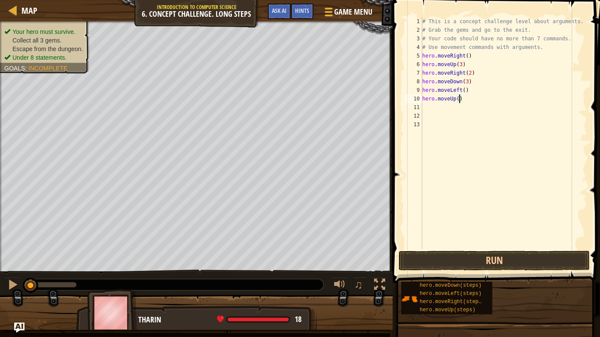
type textarea "hero.moveUp(2)"
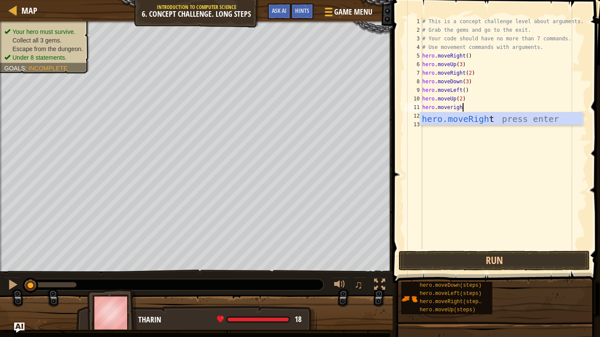
type textarea "hero.moveright"
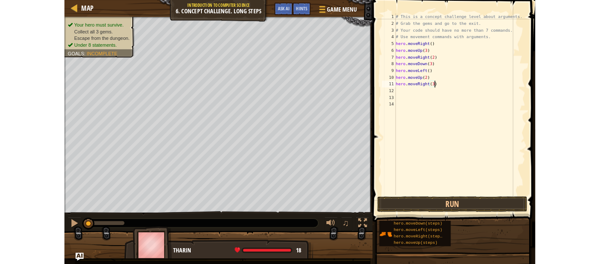
scroll to position [4, 3]
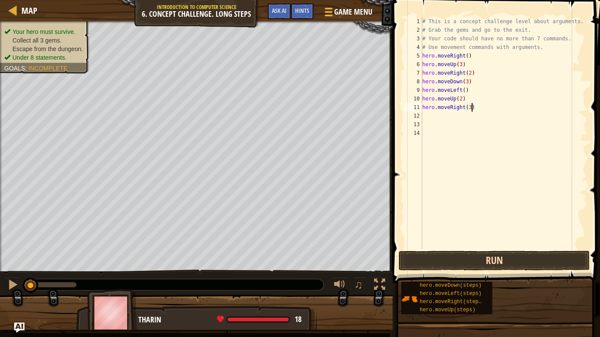
type textarea "hero.moveRight(3)"
click at [500, 255] on button "Run" at bounding box center [493, 261] width 191 height 20
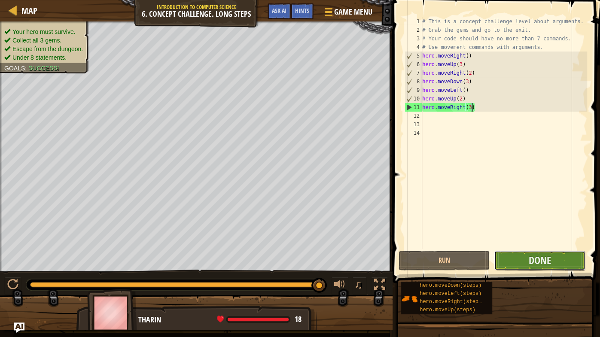
click at [514, 262] on button "Done" at bounding box center [539, 261] width 91 height 20
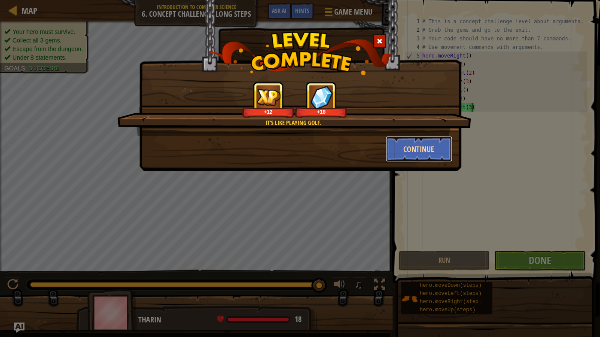
click at [420, 146] on button "Continue" at bounding box center [418, 149] width 67 height 26
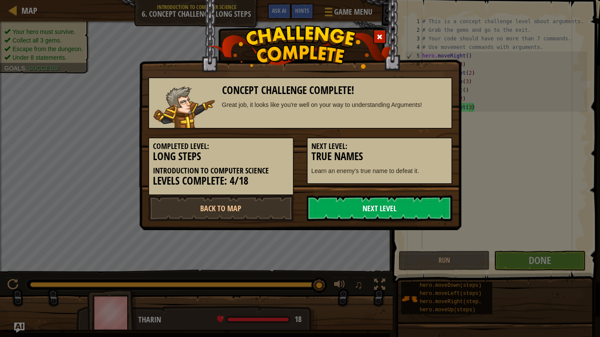
click at [433, 209] on link "Next Level" at bounding box center [379, 208] width 146 height 26
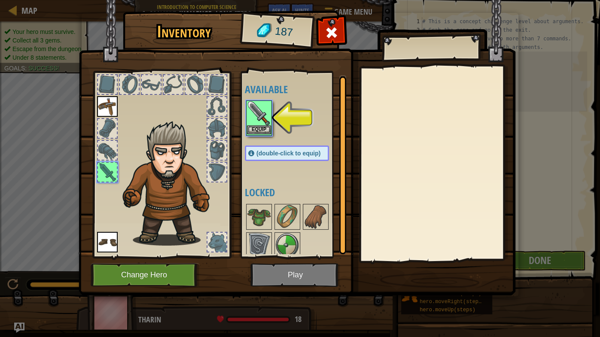
click at [264, 120] on img at bounding box center [259, 113] width 24 height 24
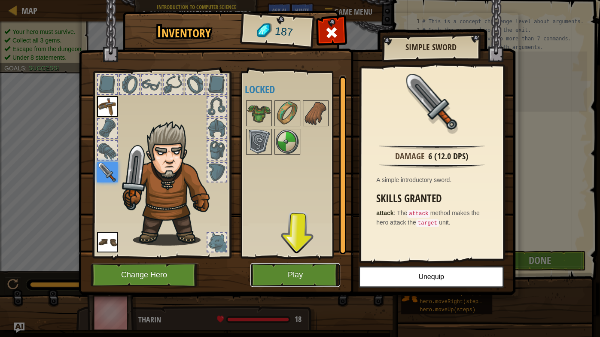
click at [302, 264] on button "Play" at bounding box center [295, 275] width 90 height 24
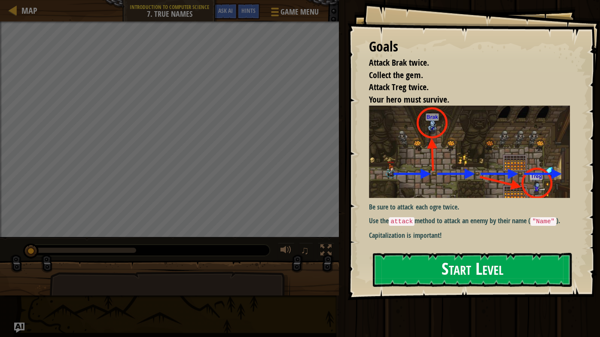
click at [392, 257] on button "Start Level" at bounding box center [472, 270] width 199 height 34
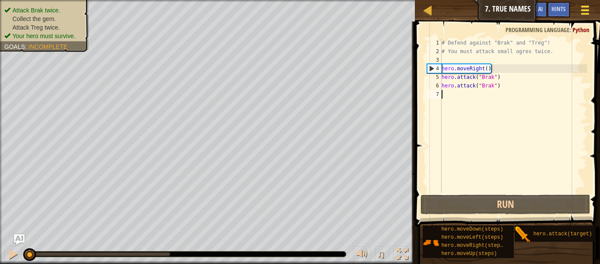
click at [583, 14] on span at bounding box center [585, 14] width 8 height 2
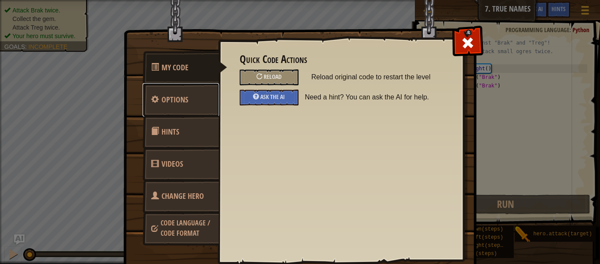
click at [162, 95] on span "Options" at bounding box center [174, 99] width 27 height 11
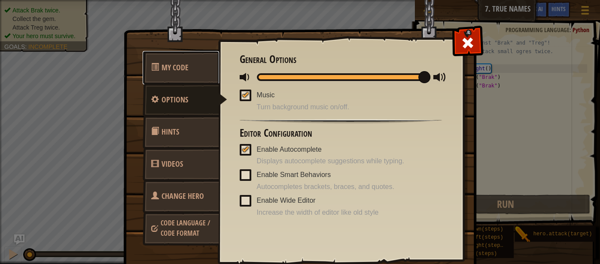
click at [173, 77] on link "My Code" at bounding box center [181, 67] width 76 height 33
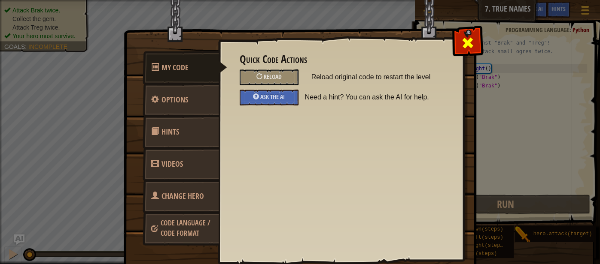
click at [460, 49] on div at bounding box center [467, 40] width 27 height 27
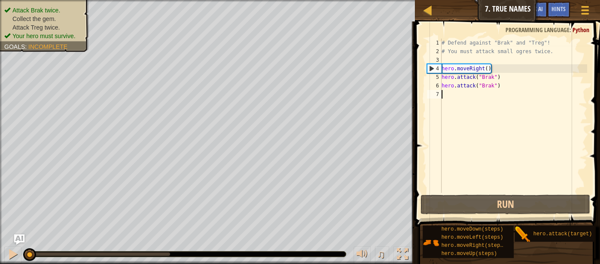
click at [490, 7] on div "Map Introduction to Computer Science 7. True Names Game Menu Done Hints Ask AI" at bounding box center [507, 10] width 185 height 21
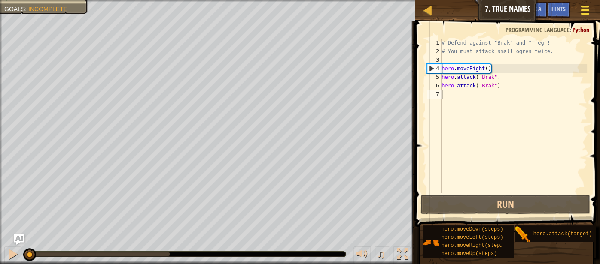
click at [588, 10] on span at bounding box center [585, 10] width 8 height 2
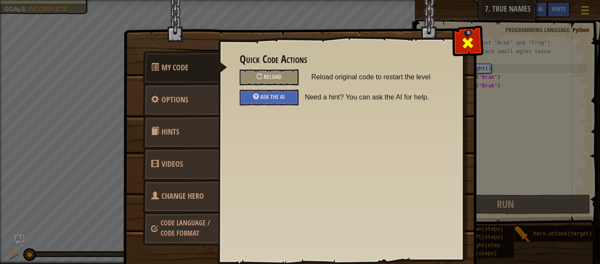
click at [465, 49] on span at bounding box center [468, 43] width 14 height 14
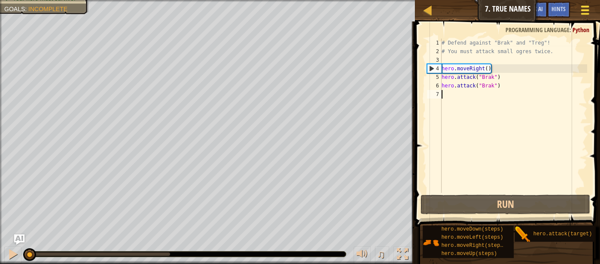
click at [584, 15] on div at bounding box center [585, 10] width 12 height 12
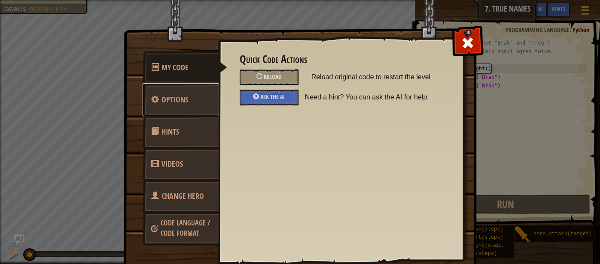
click at [179, 98] on span "Options" at bounding box center [174, 99] width 27 height 11
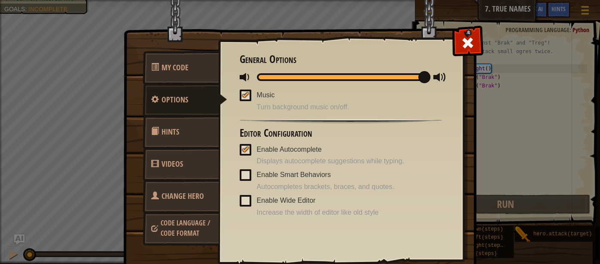
click at [197, 123] on link "Hints" at bounding box center [181, 131] width 76 height 33
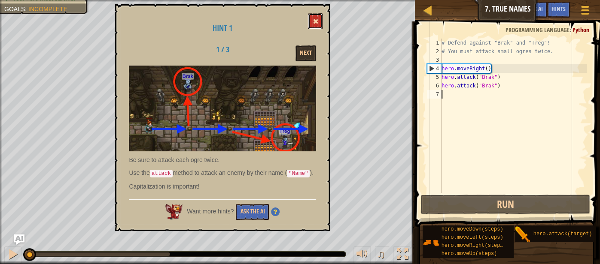
click at [310, 23] on button at bounding box center [315, 21] width 15 height 16
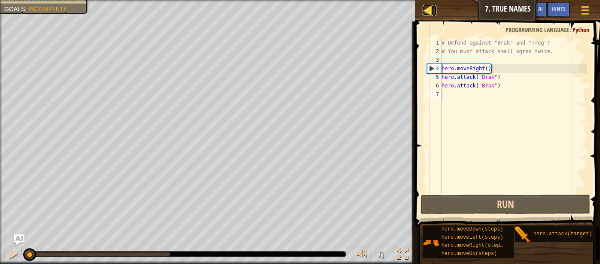
click at [434, 9] on link "Map" at bounding box center [434, 11] width 4 height 12
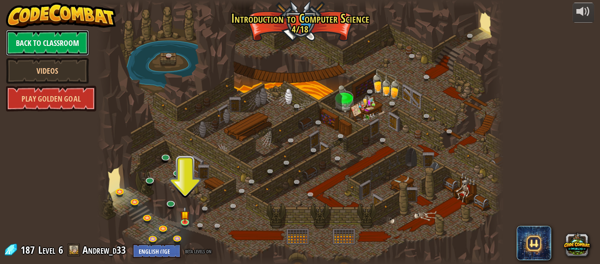
click at [58, 44] on link "Back to Classroom" at bounding box center [47, 43] width 83 height 26
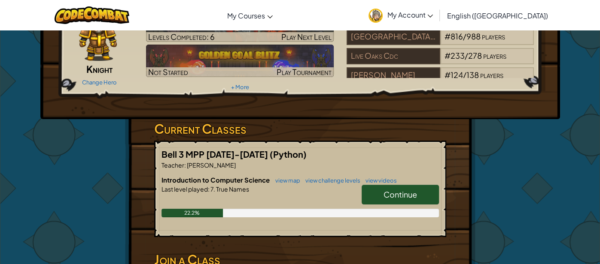
scroll to position [58, 0]
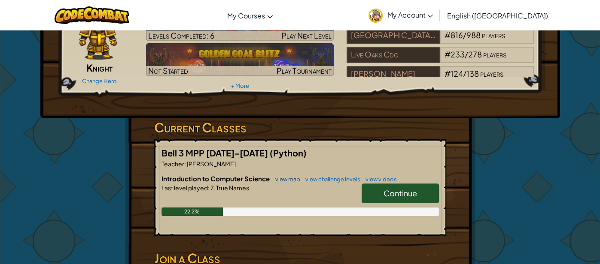
click at [288, 179] on link "view map" at bounding box center [285, 179] width 29 height 7
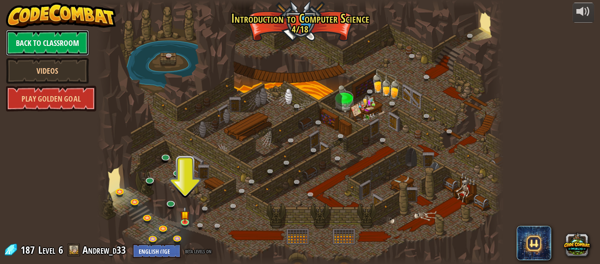
click at [39, 45] on link "Back to Classroom" at bounding box center [47, 43] width 83 height 26
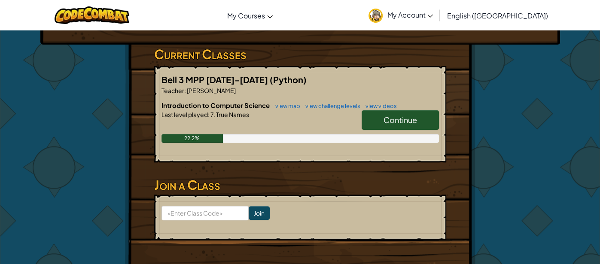
scroll to position [108, 0]
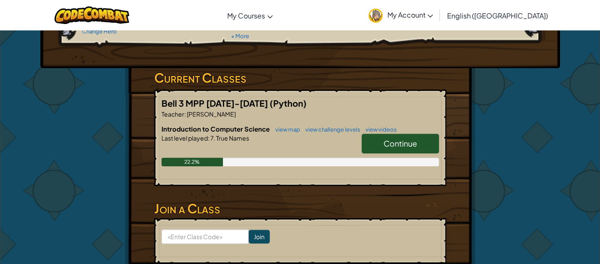
click at [414, 147] on span "Continue" at bounding box center [399, 144] width 33 height 10
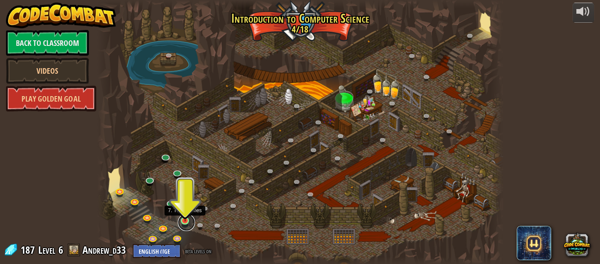
click at [183, 224] on link at bounding box center [186, 222] width 17 height 17
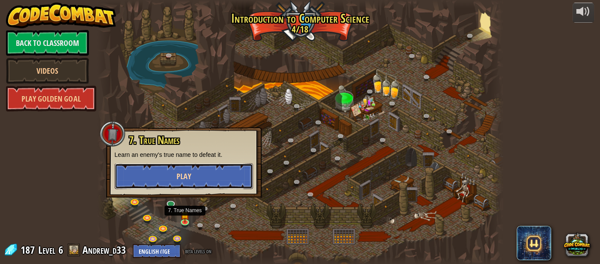
click at [163, 172] on button "Play" at bounding box center [184, 177] width 138 height 26
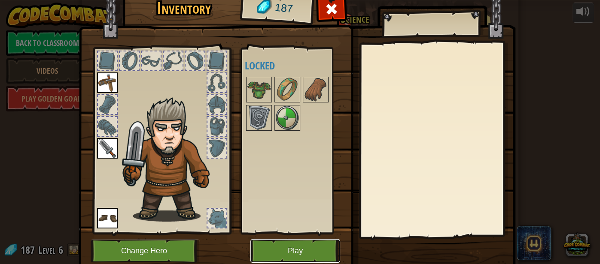
click at [307, 241] on button "Play" at bounding box center [295, 252] width 90 height 24
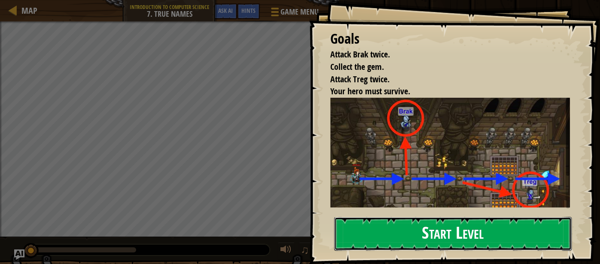
click at [365, 237] on button "Start Level" at bounding box center [453, 234] width 238 height 34
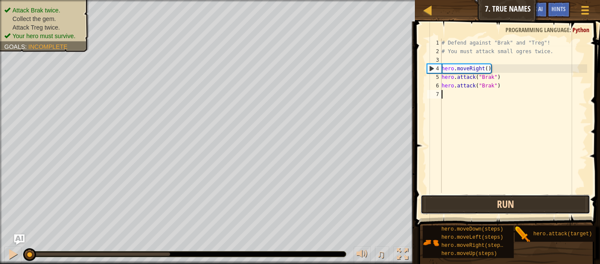
click at [457, 209] on button "Run" at bounding box center [504, 205] width 169 height 20
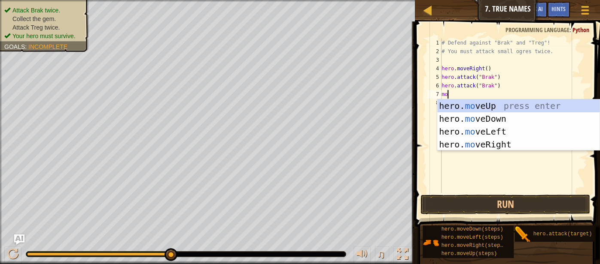
scroll to position [4, 0]
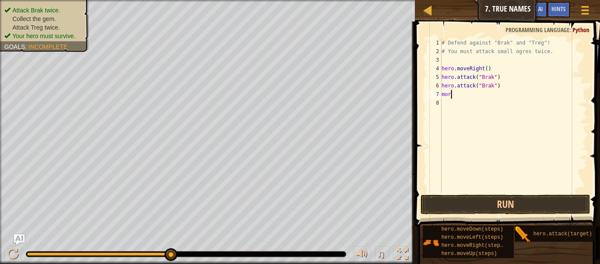
type textarea "m"
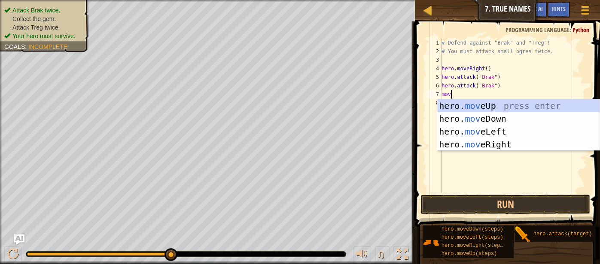
type textarea "move"
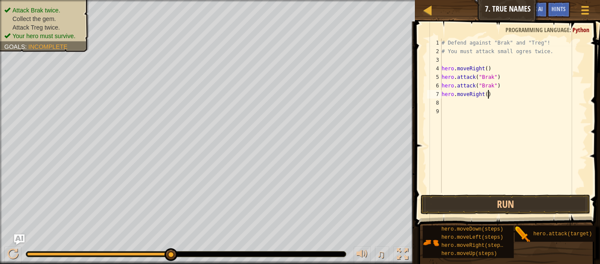
click at [488, 94] on div "# Defend against "Brak" and "Treg"! # You must attack small ogres twice. hero .…" at bounding box center [513, 125] width 147 height 172
type textarea "hero.moveRight(2)"
click at [495, 105] on div "# Defend against "Brak" and "Treg"! # You must attack small ogres twice. hero .…" at bounding box center [513, 125] width 147 height 172
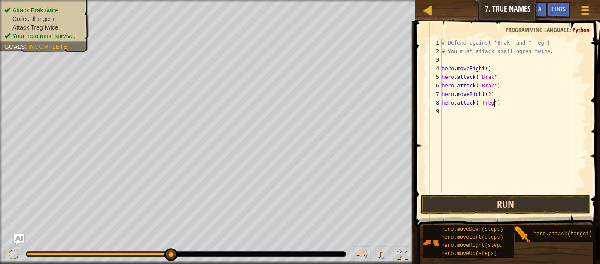
type textarea "hero.attack("Treg")"
click at [512, 200] on button "Run" at bounding box center [504, 205] width 169 height 20
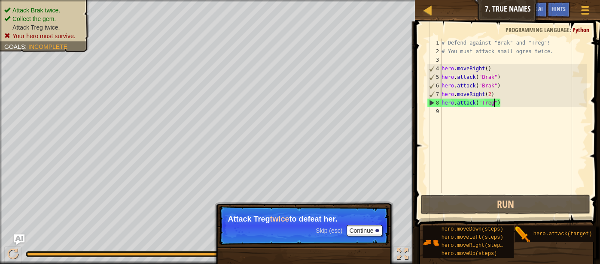
click at [504, 107] on div "# Defend against "Brak" and "Treg"! # You must attack small ogres twice. hero .…" at bounding box center [513, 125] width 147 height 172
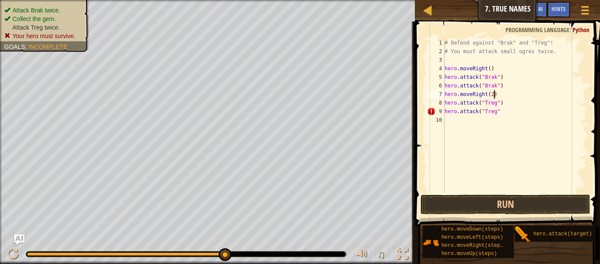
click at [494, 95] on div "# Defend against "Brak" and "Treg"! # You must attack small ogres twice. hero .…" at bounding box center [515, 125] width 145 height 172
click at [538, 204] on button "Run" at bounding box center [504, 205] width 169 height 20
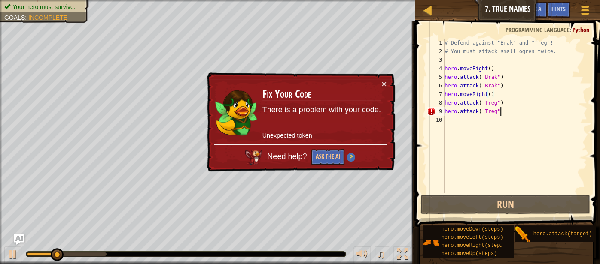
click at [520, 110] on div "# Defend against "Brak" and "Treg"! # You must attack small ogres twice. hero .…" at bounding box center [515, 125] width 145 height 172
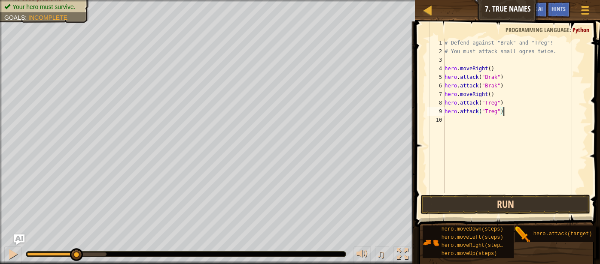
type textarea "hero.attack("Treg")"
click at [548, 206] on button "Run" at bounding box center [504, 205] width 169 height 20
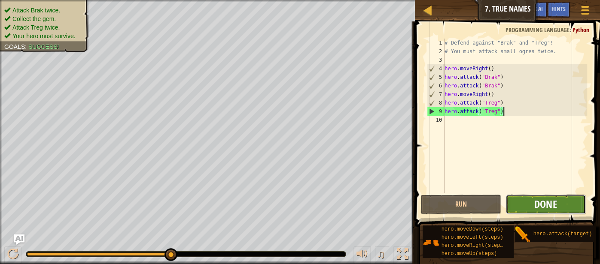
click at [553, 210] on span "Done" at bounding box center [545, 204] width 22 height 14
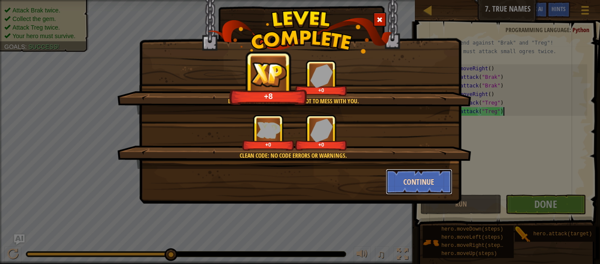
click at [433, 186] on button "Continue" at bounding box center [418, 182] width 67 height 26
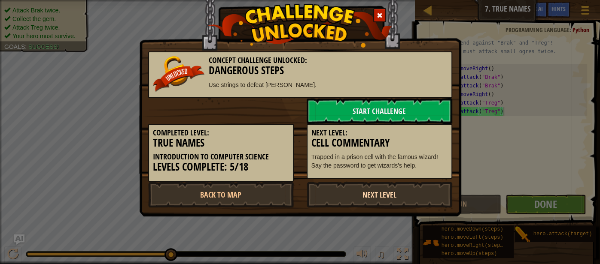
click at [344, 186] on link "Next Level" at bounding box center [379, 195] width 146 height 26
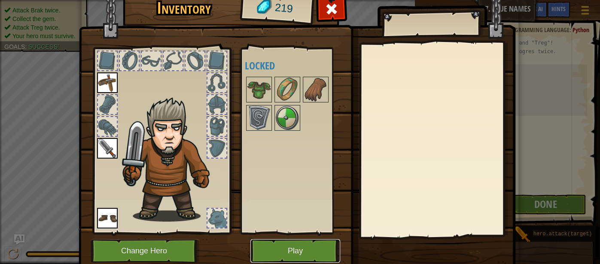
click at [309, 254] on button "Play" at bounding box center [295, 252] width 90 height 24
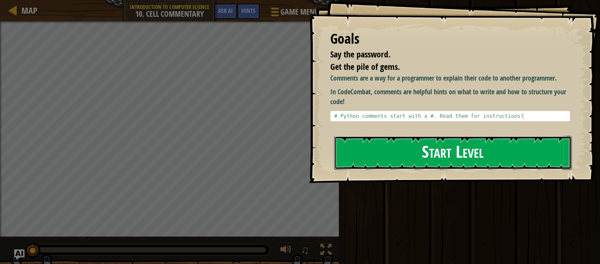
click at [407, 143] on button "Start Level" at bounding box center [453, 153] width 238 height 34
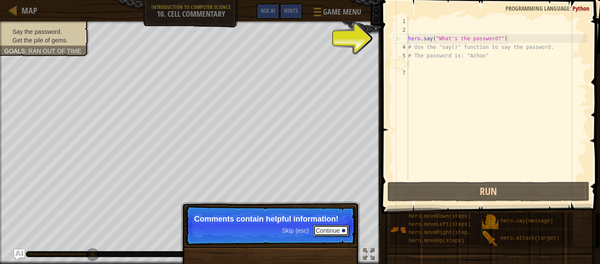
click at [340, 229] on button "Continue" at bounding box center [331, 230] width 36 height 11
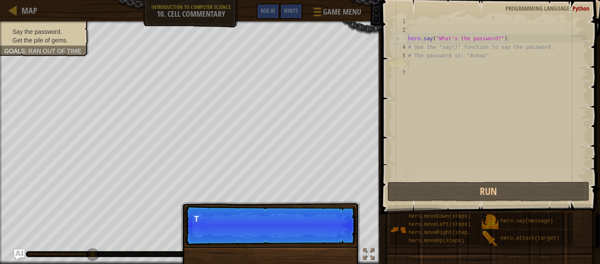
scroll to position [4, 0]
click at [340, 229] on p "Skip (esc) Continue This one contains the" at bounding box center [270, 225] width 170 height 39
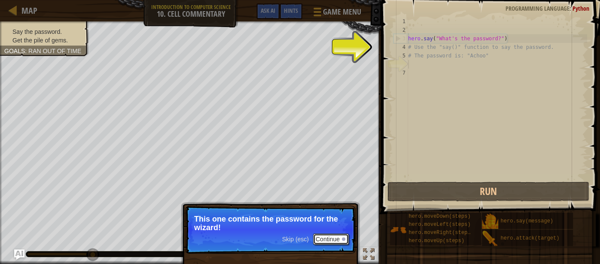
click at [331, 240] on button "Continue" at bounding box center [331, 239] width 36 height 11
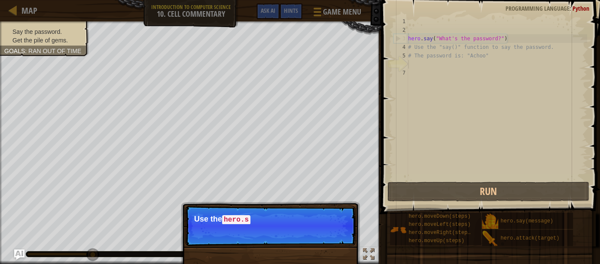
click at [331, 238] on p "Skip (esc) Continue Use the hero.s" at bounding box center [270, 226] width 170 height 40
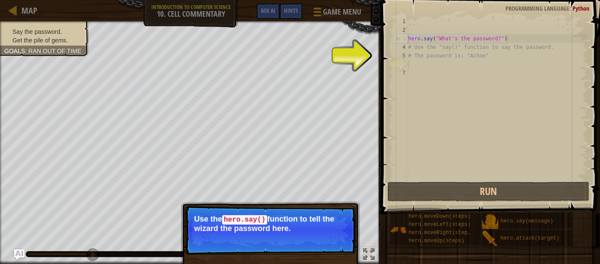
click at [331, 240] on p "Skip (esc) Continue Use the hero.say() function to tell the wizard the password…" at bounding box center [270, 230] width 170 height 49
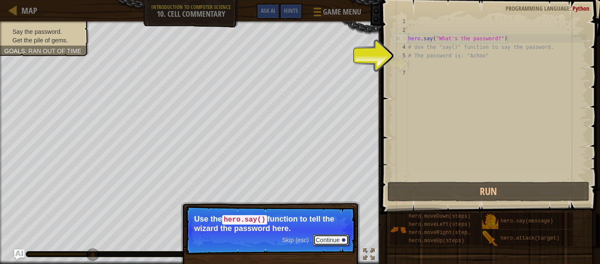
click at [333, 243] on button "Continue" at bounding box center [331, 240] width 36 height 11
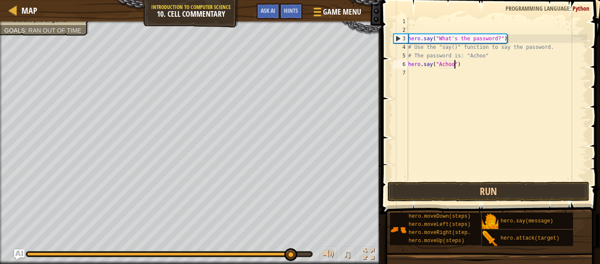
scroll to position [4, 3]
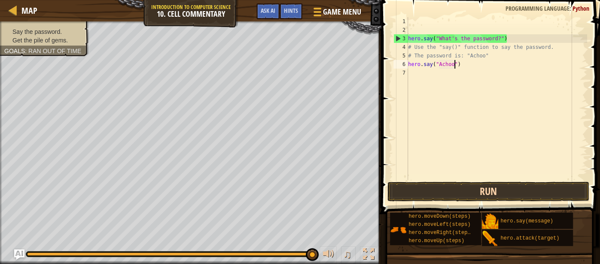
type textarea "hero.say("Achoo")"
click at [449, 196] on button "Run" at bounding box center [488, 192] width 202 height 20
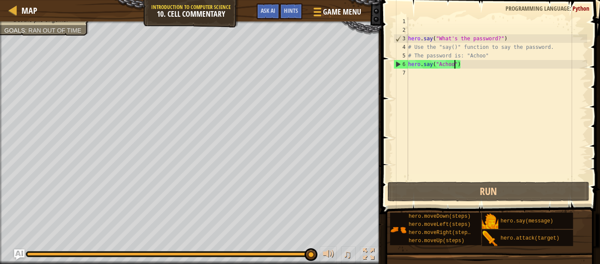
click at [415, 78] on div "hero . say ( "What's the password?" ) # Use the "say()" function to say the pas…" at bounding box center [496, 107] width 181 height 180
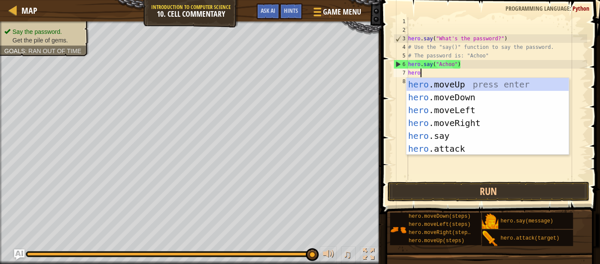
scroll to position [4, 0]
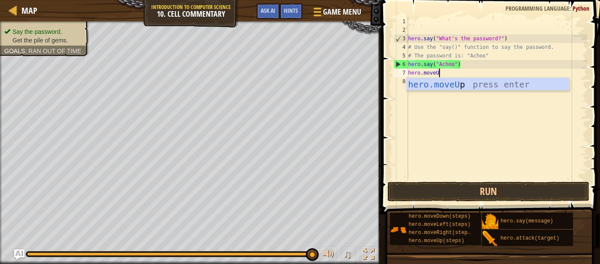
type textarea "hero.moveUp"
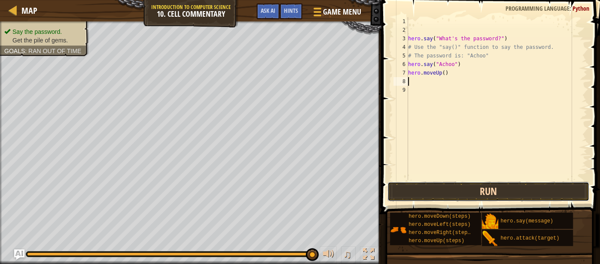
click at [488, 188] on button "Run" at bounding box center [488, 192] width 202 height 20
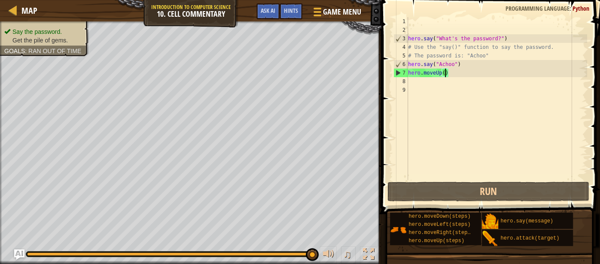
click at [444, 73] on div "hero . say ( "What's the password?" ) # Use the "say()" function to say the pas…" at bounding box center [496, 107] width 181 height 180
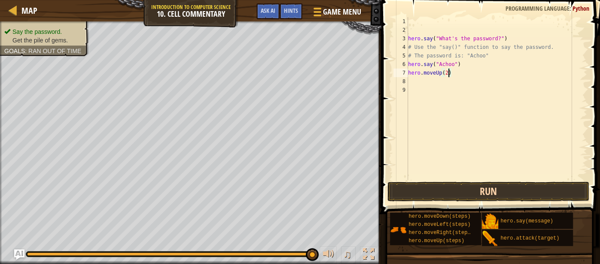
type textarea "hero.moveUp(2)"
click at [480, 197] on button "Run" at bounding box center [488, 192] width 202 height 20
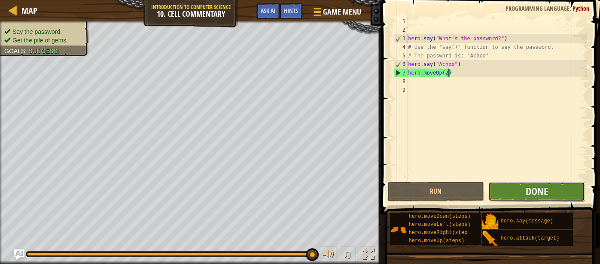
click at [519, 196] on button "Done" at bounding box center [536, 192] width 97 height 20
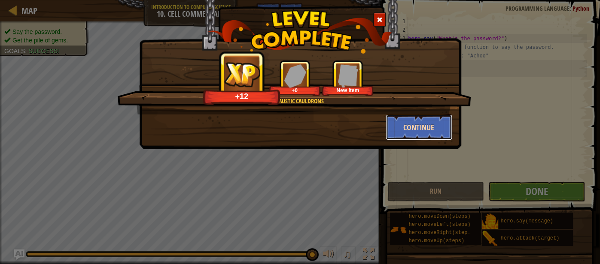
click at [416, 124] on button "Continue" at bounding box center [418, 128] width 67 height 26
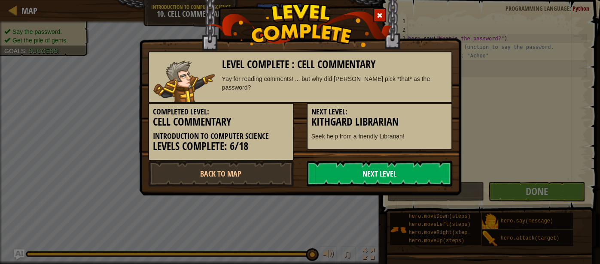
click at [351, 167] on link "Next Level" at bounding box center [379, 174] width 146 height 26
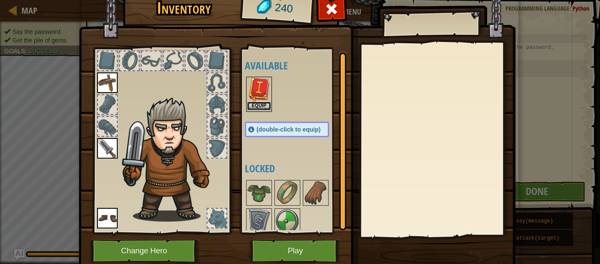
click at [260, 103] on button "Equip" at bounding box center [259, 106] width 24 height 9
click at [260, 179] on div at bounding box center [295, 207] width 101 height 57
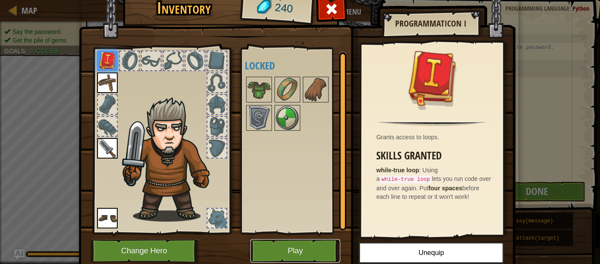
click at [308, 246] on button "Play" at bounding box center [295, 252] width 90 height 24
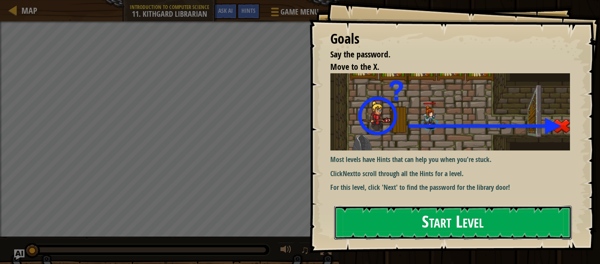
click at [352, 226] on button "Start Level" at bounding box center [453, 223] width 238 height 34
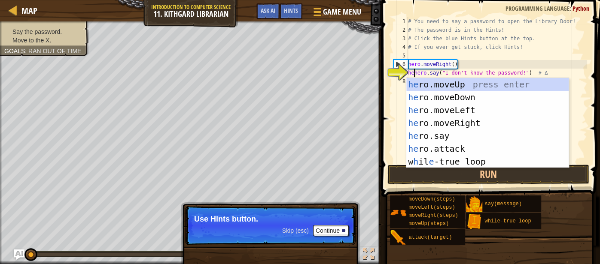
scroll to position [3, 1]
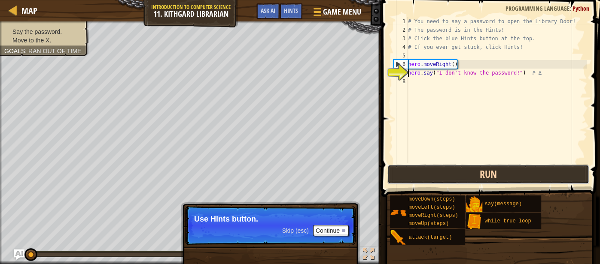
click at [472, 172] on button "Run" at bounding box center [488, 175] width 202 height 20
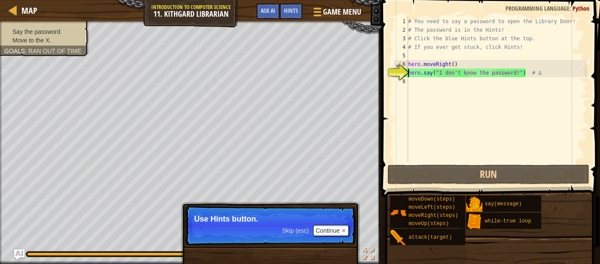
click at [334, 225] on p "Skip (esc) Continue Use Hints button." at bounding box center [270, 225] width 170 height 39
click at [328, 230] on button "Continue" at bounding box center [331, 230] width 36 height 11
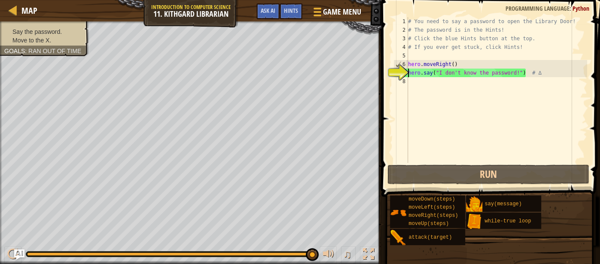
click at [516, 73] on div "# You need to say a password to open the Library Door! # The password is in the…" at bounding box center [496, 98] width 181 height 163
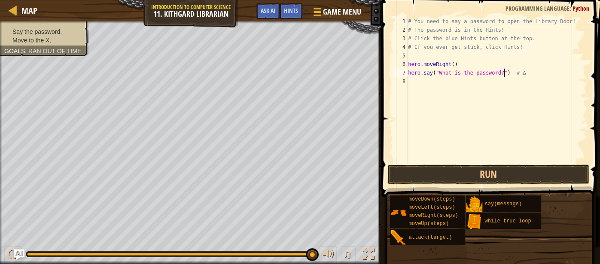
scroll to position [3, 8]
click at [524, 174] on button "Run" at bounding box center [488, 175] width 202 height 20
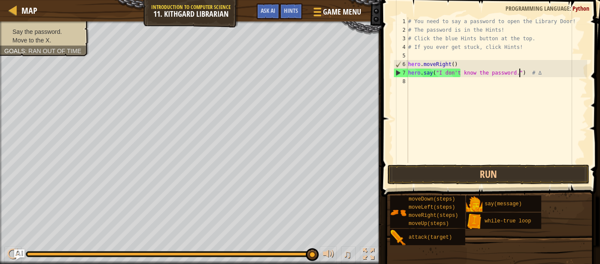
scroll to position [3, 9]
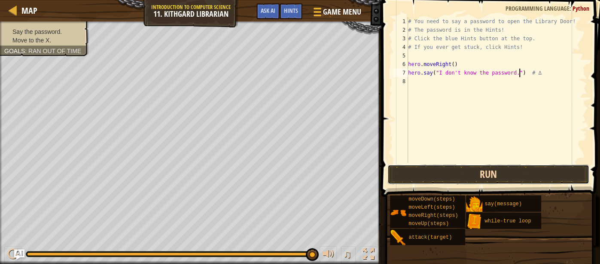
click at [488, 165] on button "Run" at bounding box center [488, 175] width 202 height 20
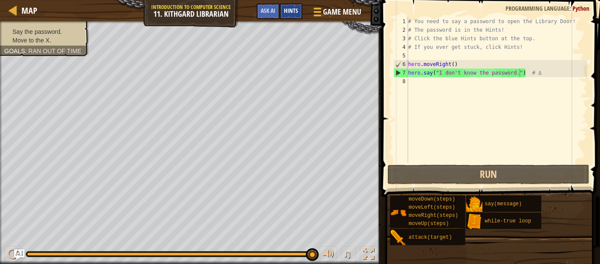
click at [287, 13] on span "Hints" at bounding box center [291, 10] width 14 height 8
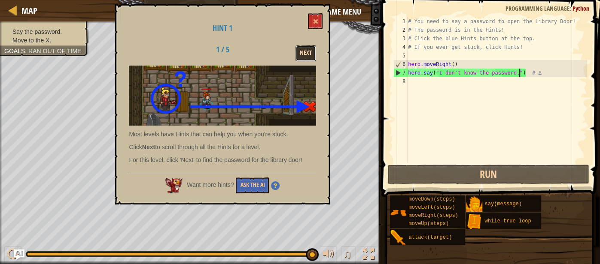
click at [303, 49] on button "Next" at bounding box center [305, 53] width 21 height 16
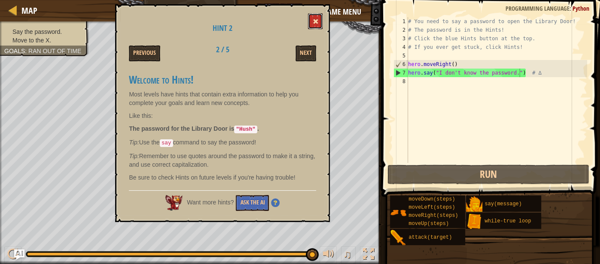
click at [320, 18] on button at bounding box center [315, 21] width 15 height 16
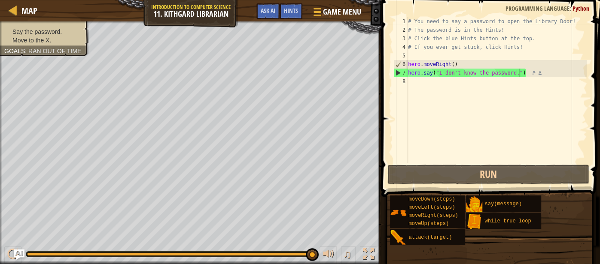
click at [521, 73] on div "# You need to say a password to open the Library Door! # The password is in the…" at bounding box center [496, 98] width 181 height 163
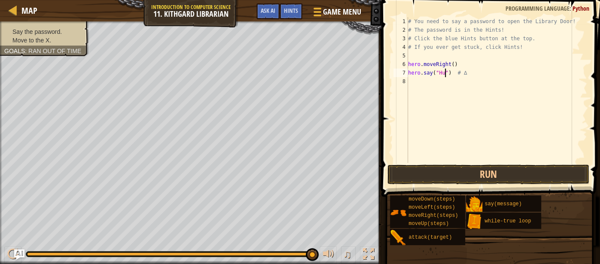
scroll to position [3, 3]
type textarea "hero.say("Hush") # ∆"
click at [542, 173] on button "Run" at bounding box center [488, 175] width 202 height 20
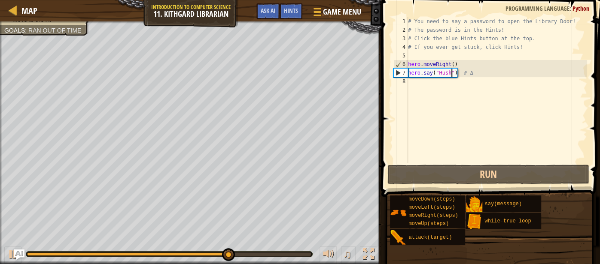
click at [425, 82] on div "# You need to say a password to open the Library Door! # The password is in the…" at bounding box center [496, 98] width 181 height 163
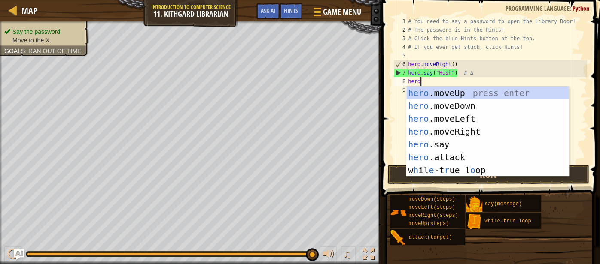
scroll to position [4, 0]
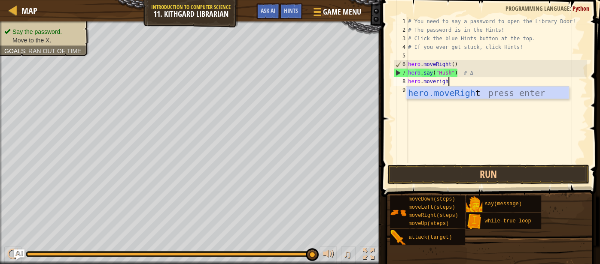
type textarea "hero.moveright"
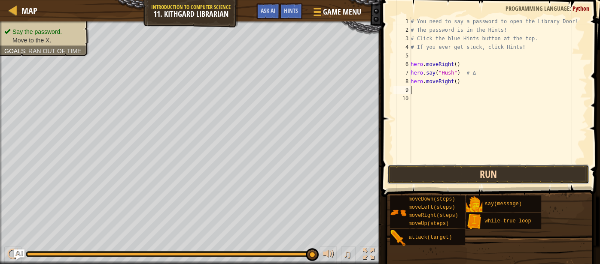
click at [497, 172] on button "Run" at bounding box center [488, 175] width 202 height 20
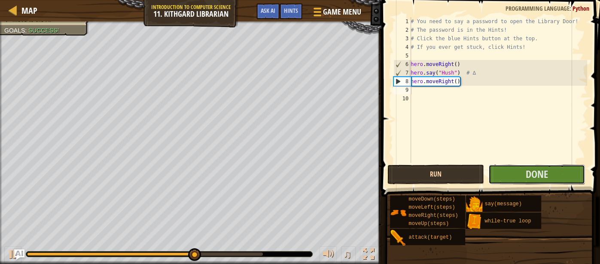
click at [497, 172] on button "Done" at bounding box center [536, 175] width 97 height 20
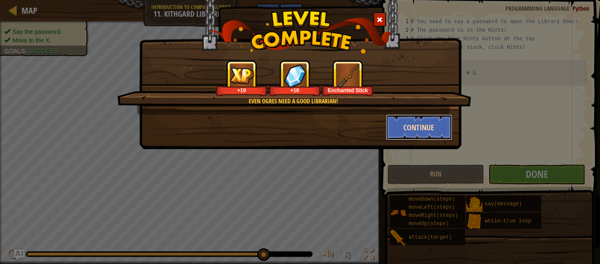
click at [420, 121] on button "Continue" at bounding box center [418, 128] width 67 height 26
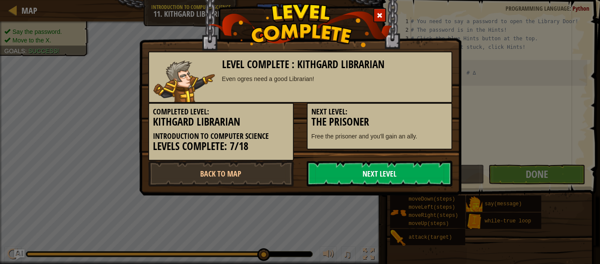
click at [332, 172] on link "Next Level" at bounding box center [379, 174] width 146 height 26
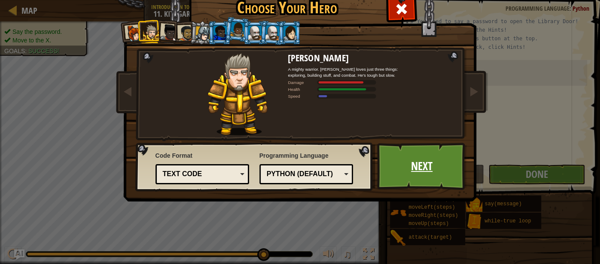
click at [390, 169] on link "Next" at bounding box center [422, 166] width 90 height 47
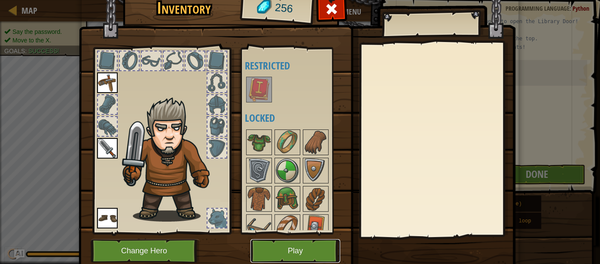
click at [308, 247] on button "Play" at bounding box center [295, 252] width 90 height 24
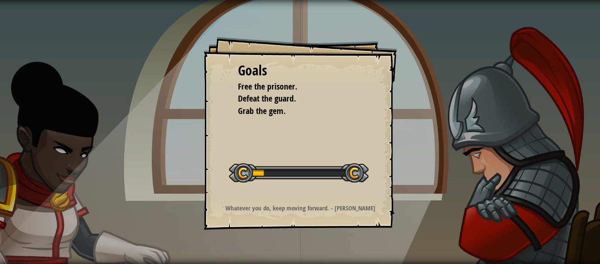
click at [599, 210] on div "Goals Free the prisoner. Defeat the guard. Grab the gem. Start Level Error load…" at bounding box center [300, 132] width 600 height 264
